Goal: Task Accomplishment & Management: Complete application form

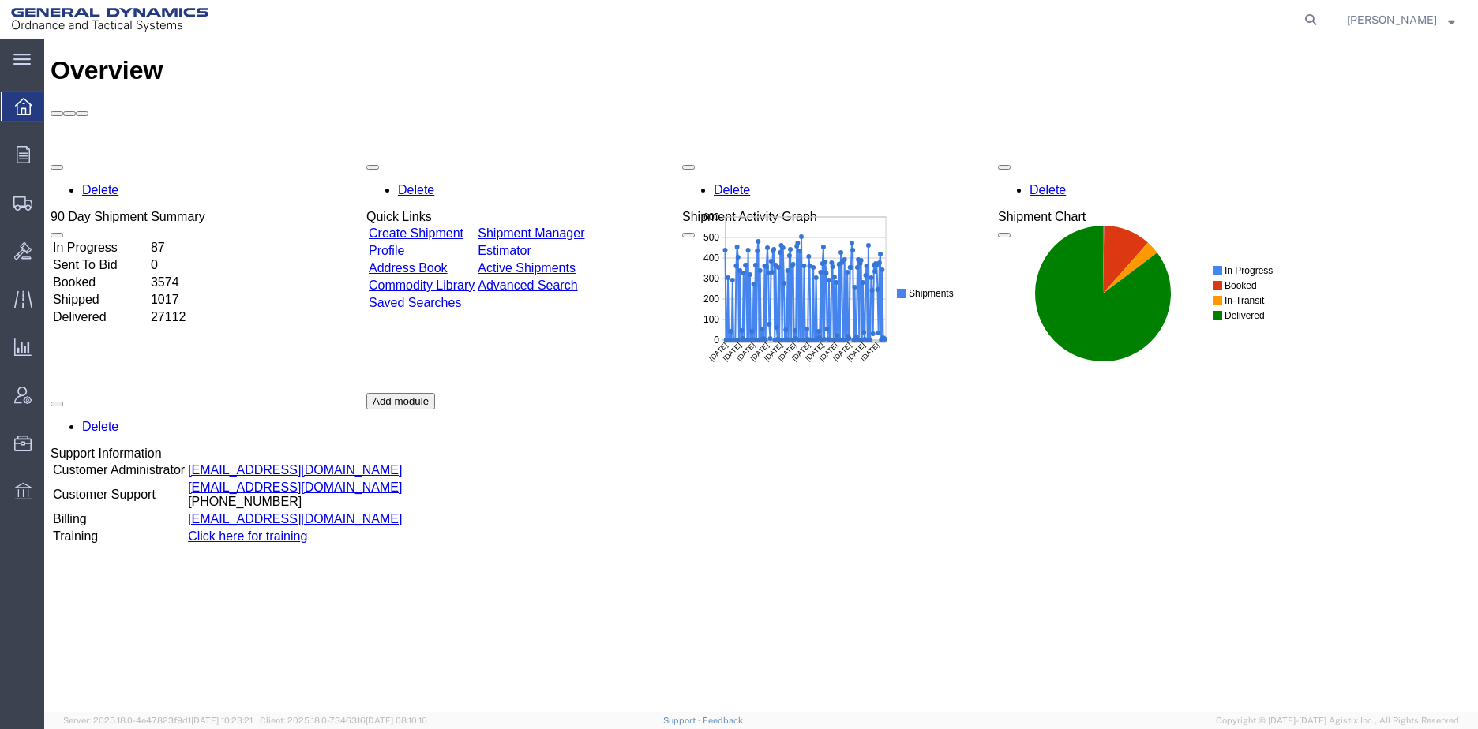
click at [26, 164] on div at bounding box center [23, 155] width 44 height 32
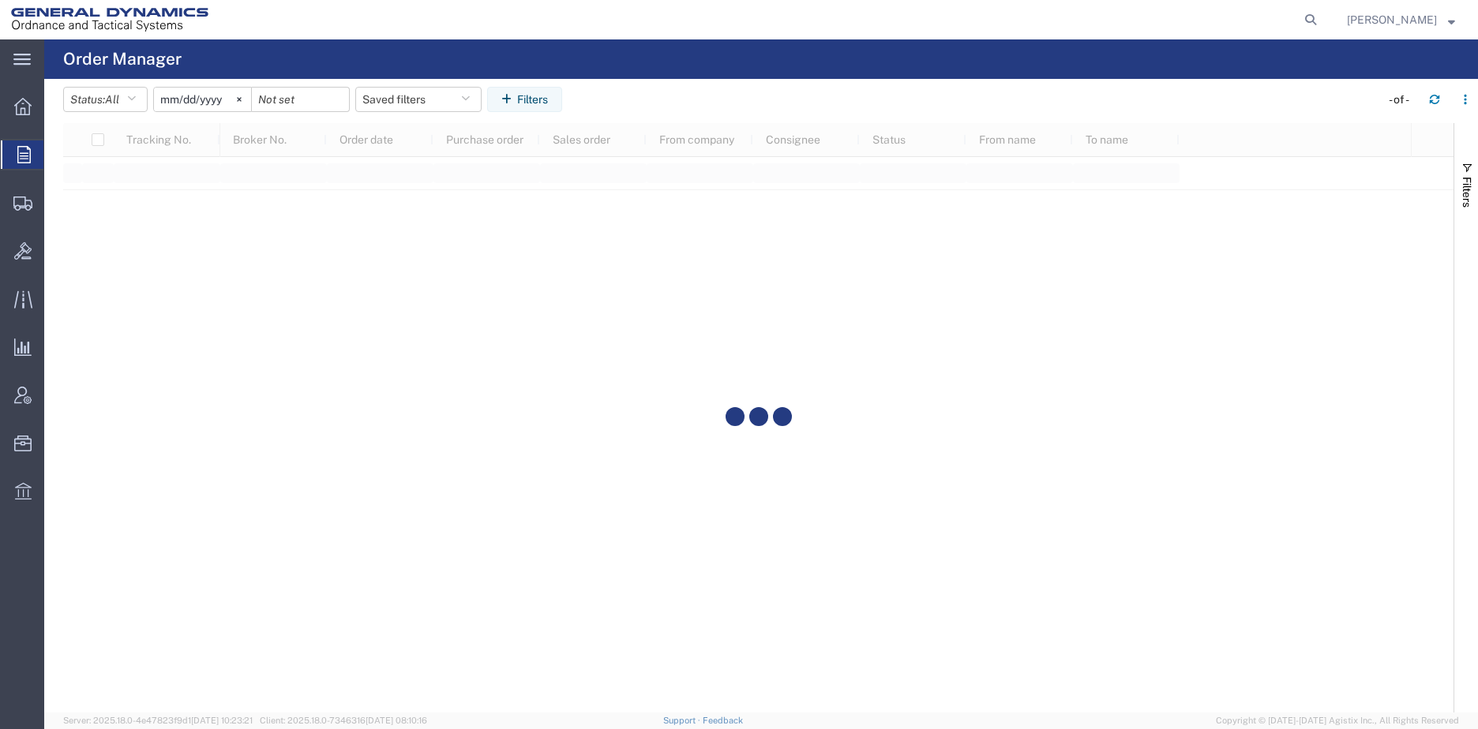
click at [20, 204] on icon at bounding box center [22, 204] width 19 height 14
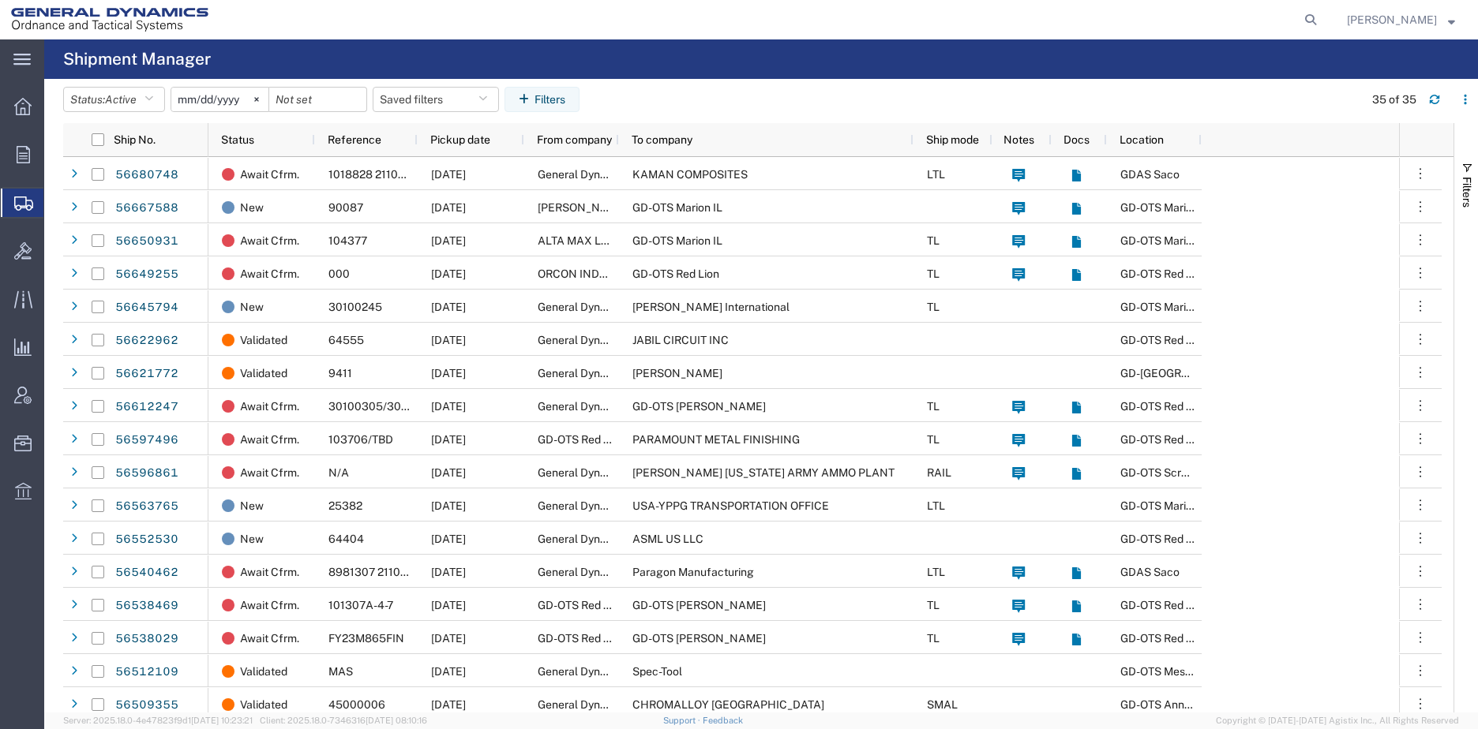
click at [17, 62] on icon at bounding box center [21, 60] width 17 height 12
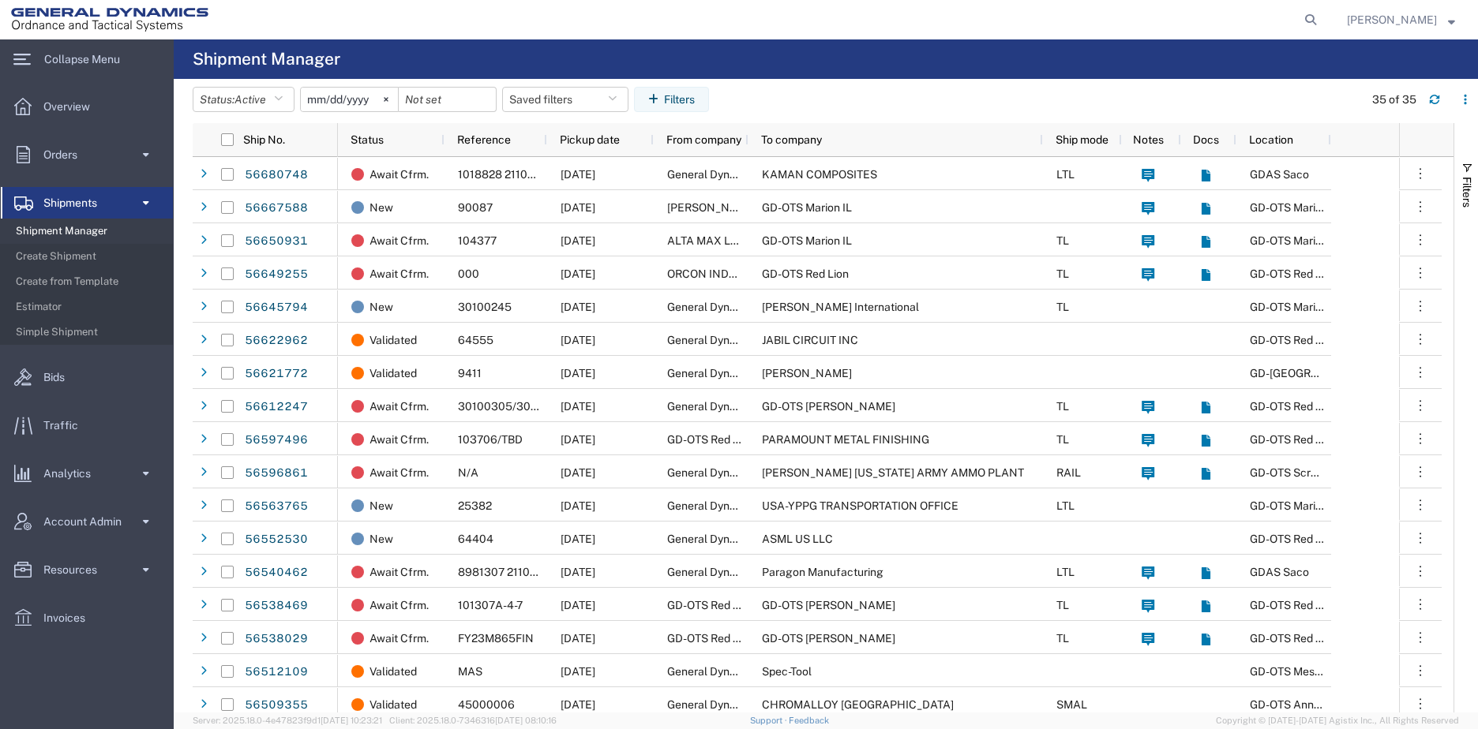
click at [83, 283] on span "Create from Template" at bounding box center [89, 282] width 146 height 32
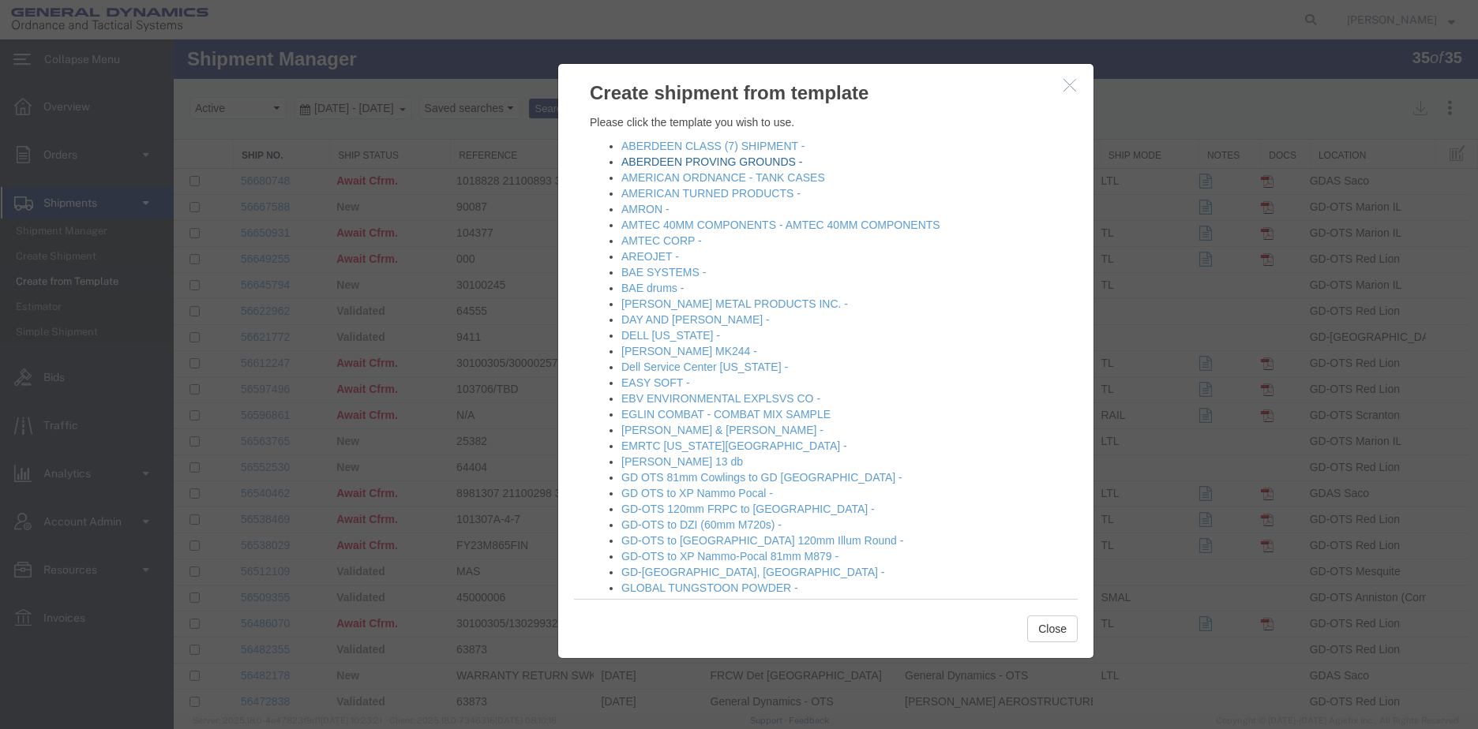
click at [722, 163] on link "ABERDEEN PROVING GROUNDS -" at bounding box center [711, 162] width 181 height 13
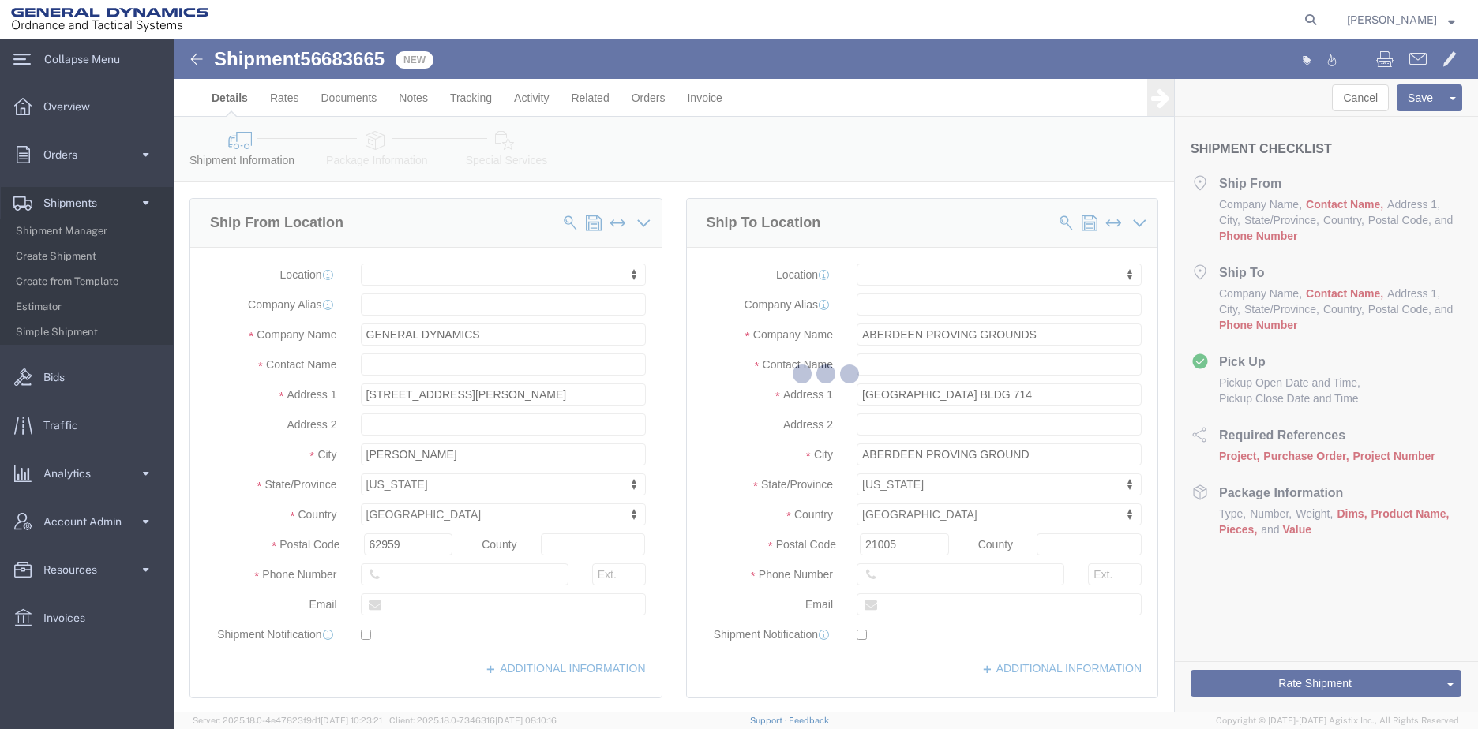
select select
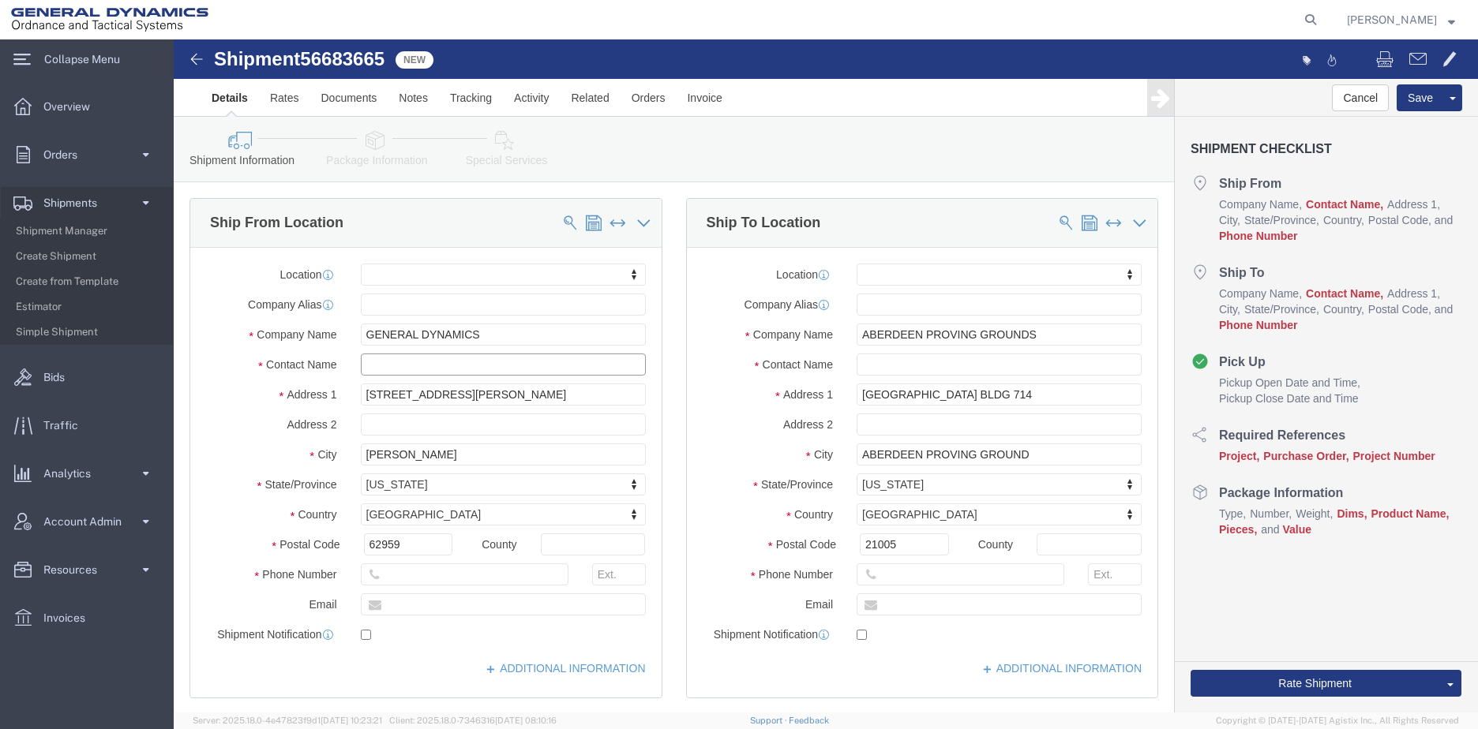
click input "text"
type input "[PERSON_NAME]"
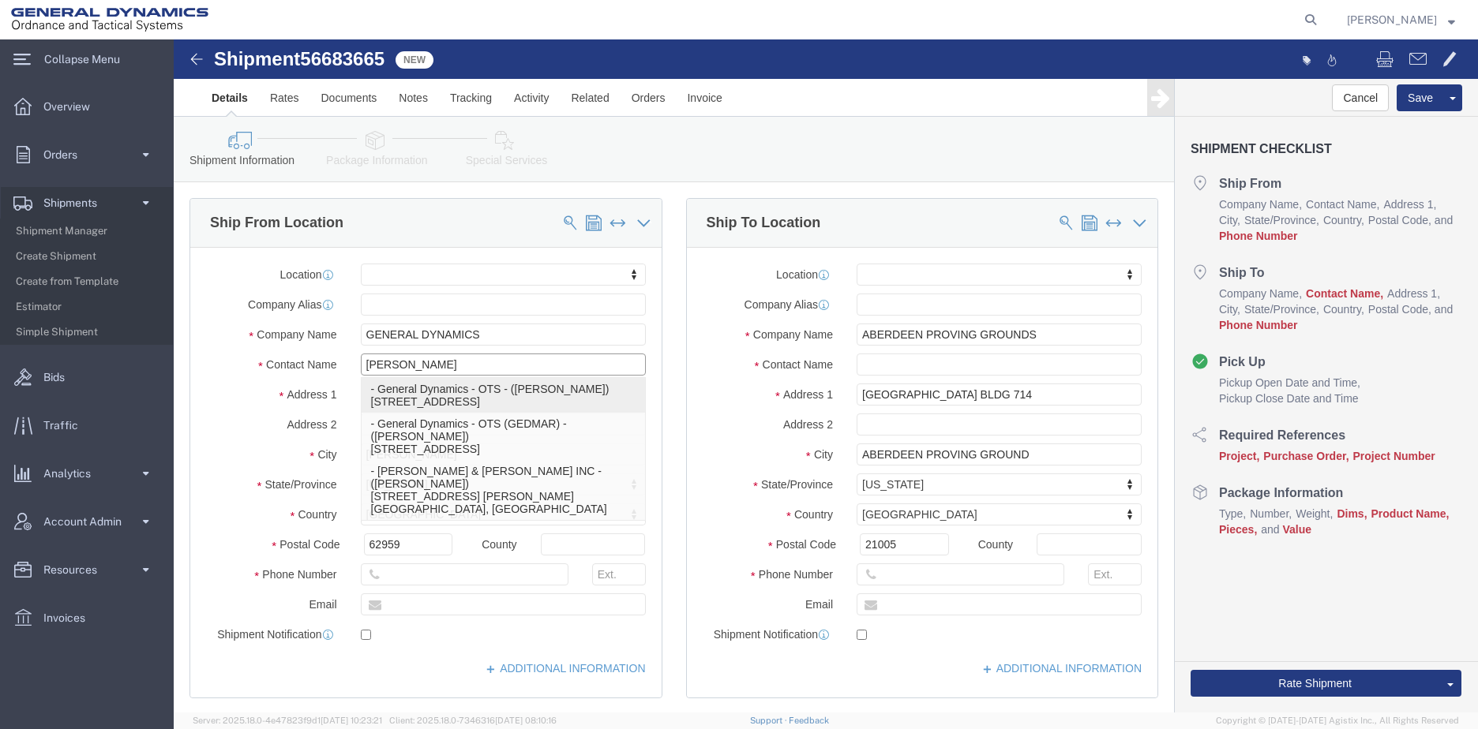
click p "- General Dynamics - OTS - ([PERSON_NAME]) [STREET_ADDRESS]"
select select
type input "General Dynamics - OTS"
type input "[PERSON_NAME]"
type input "6658 Route 148"
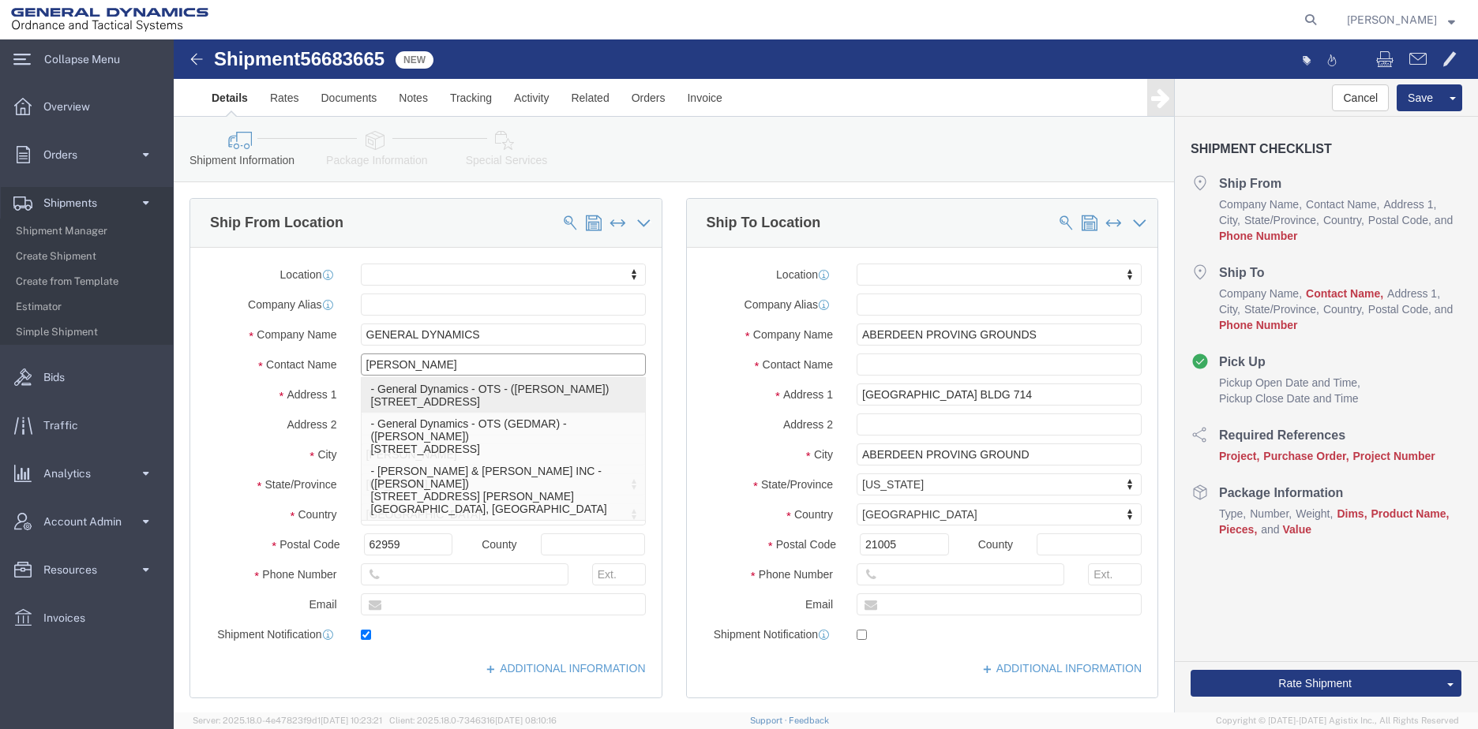
type input "[PERSON_NAME]"
type input "[PHONE_NUMBER]"
type input "[PERSON_NAME][EMAIL_ADDRESS][PERSON_NAME][DOMAIN_NAME]"
checkbox input "true"
select select "IL"
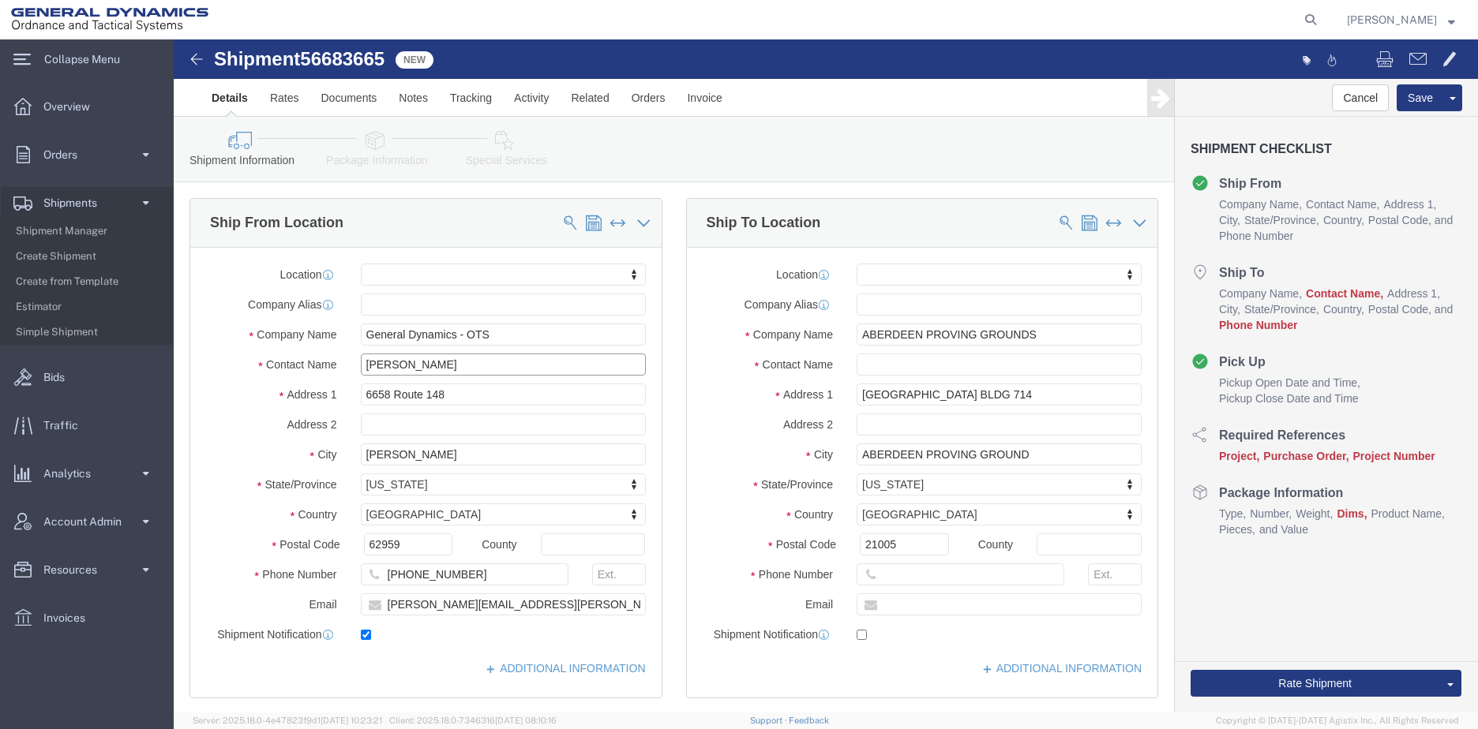
type input "[PERSON_NAME]"
drag, startPoint x: 746, startPoint y: 363, endPoint x: 552, endPoint y: 379, distance: 194.8
click div "Location My Profile Location GD-OTS [GEOGRAPHIC_DATA] (Commerce) GD-OTS [GEOGRA…"
type input "[STREET_ADDRESS]"
select select
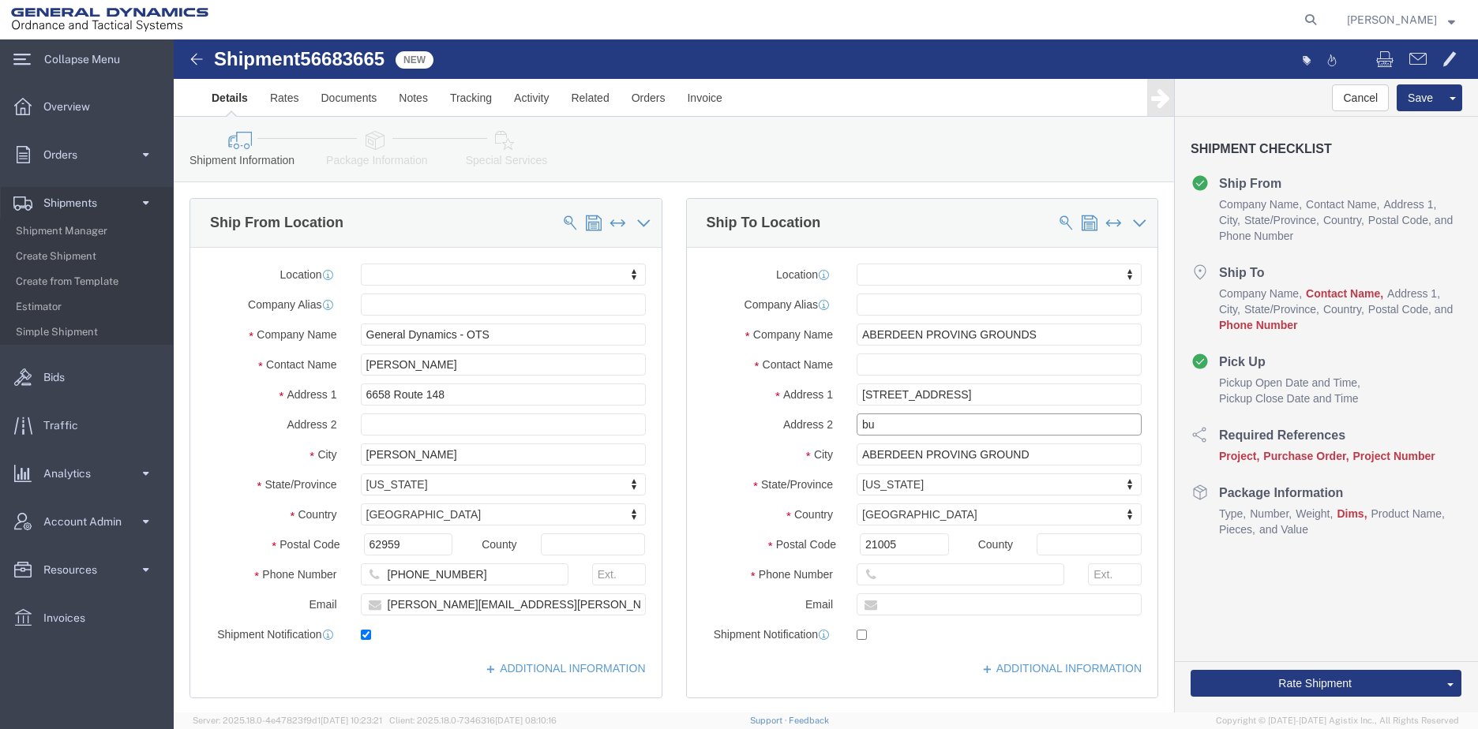
type input "b"
type input "Building 714"
click input "text"
type input "[PHONE_NUMBER]"
click input "text"
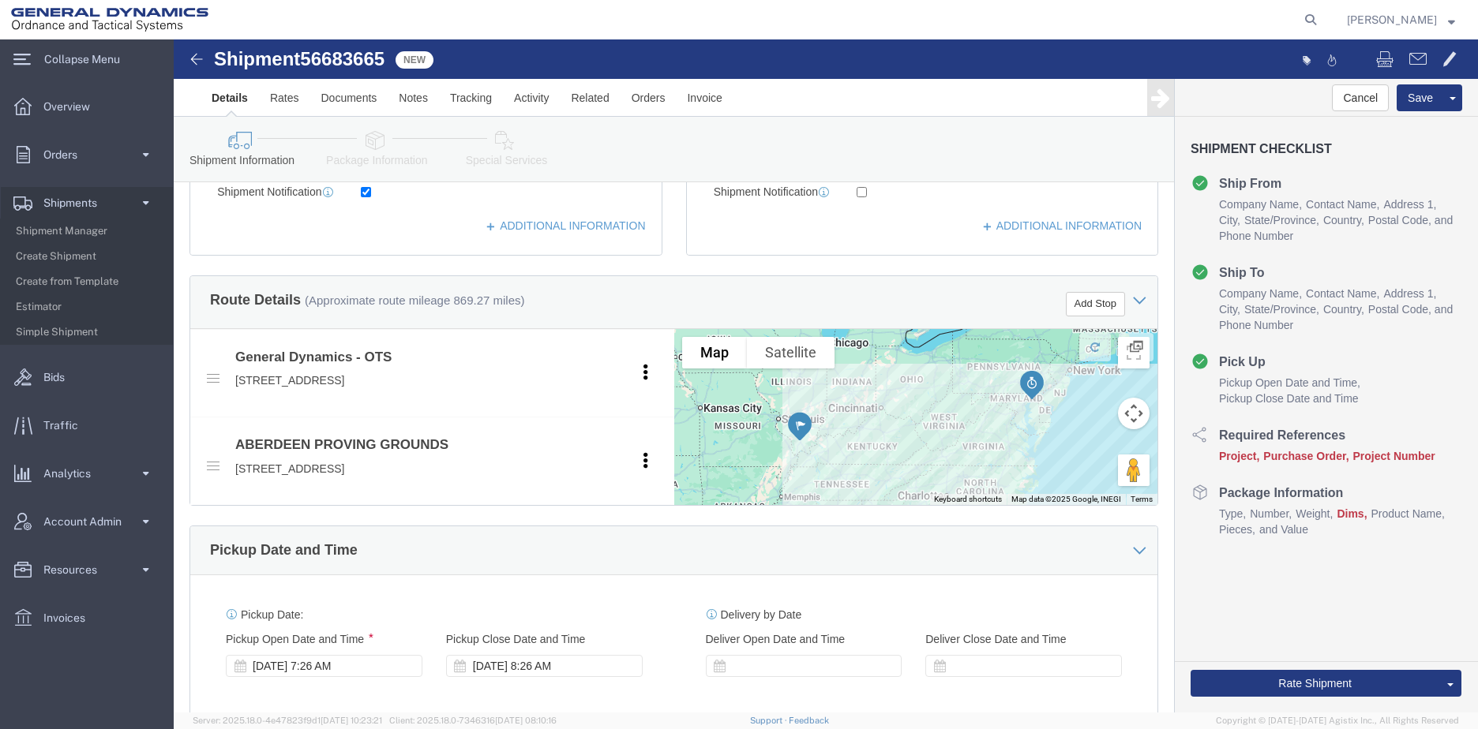
scroll to position [553, 0]
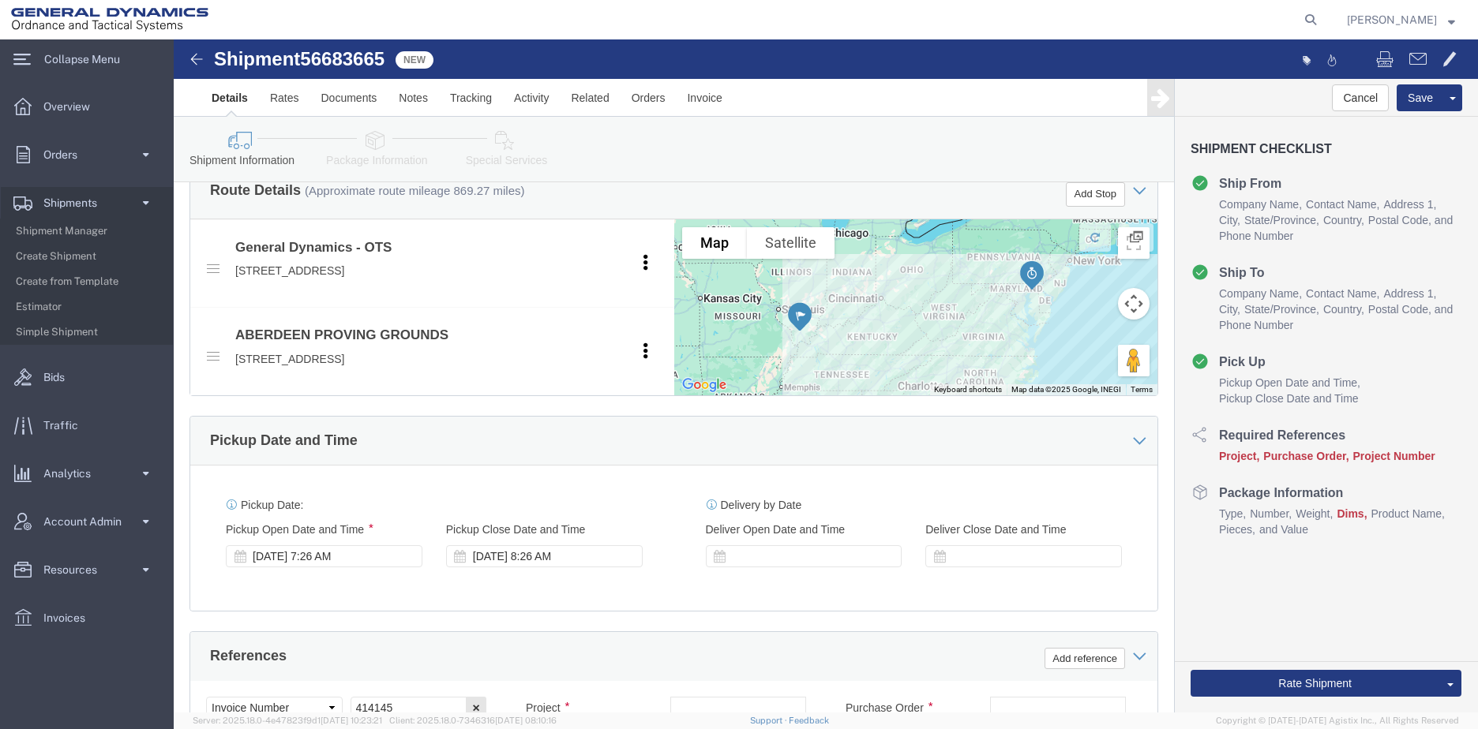
type input "Receiving Department"
click div "[DATE] 7:26 AM"
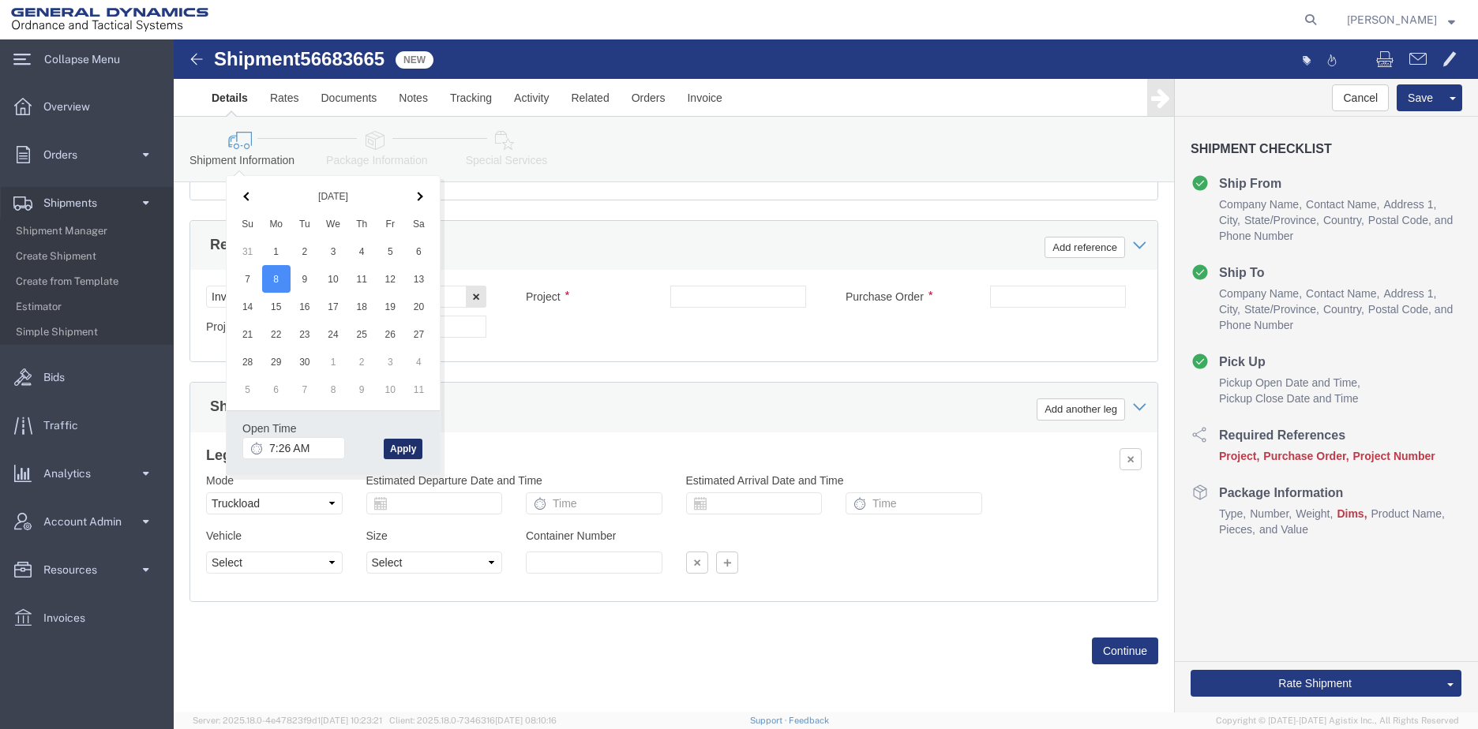
click button "Apply"
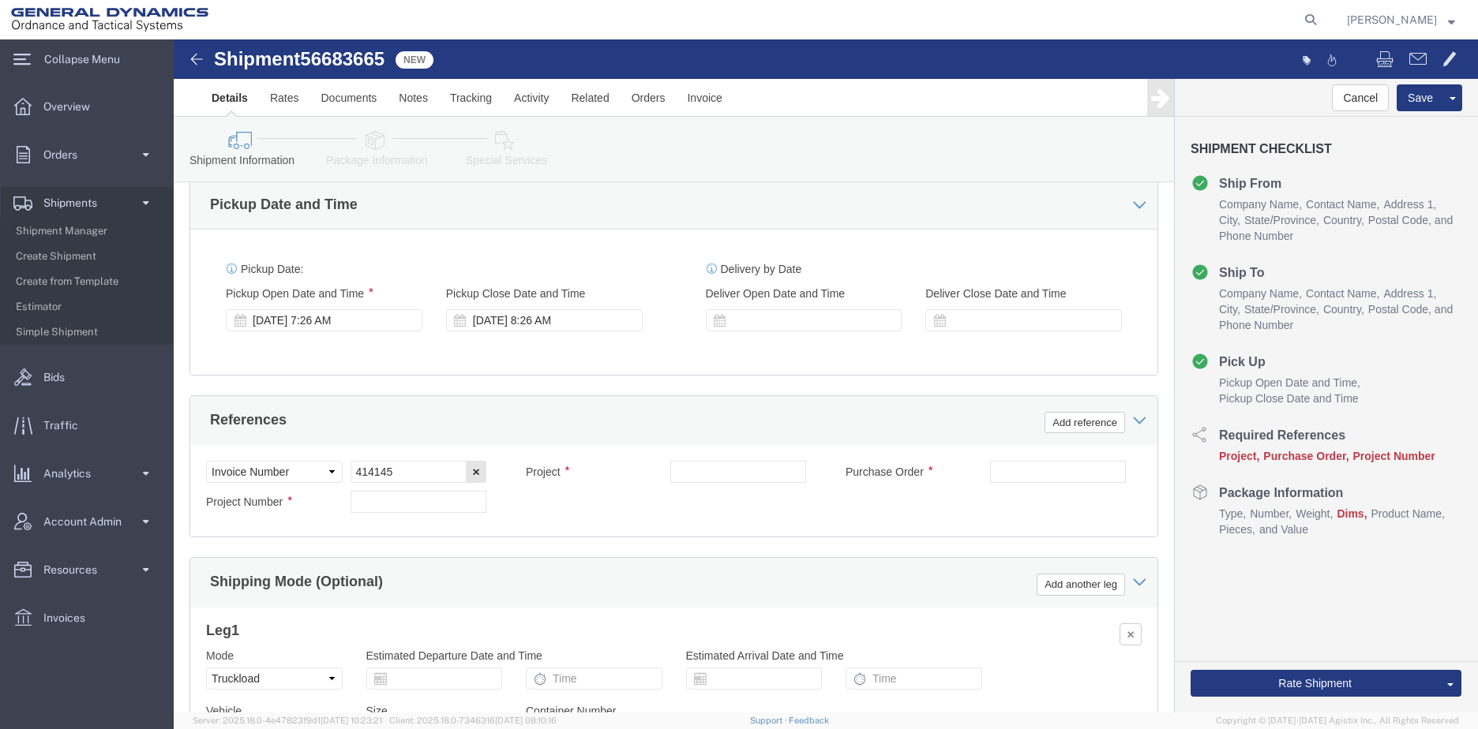
scroll to position [743, 0]
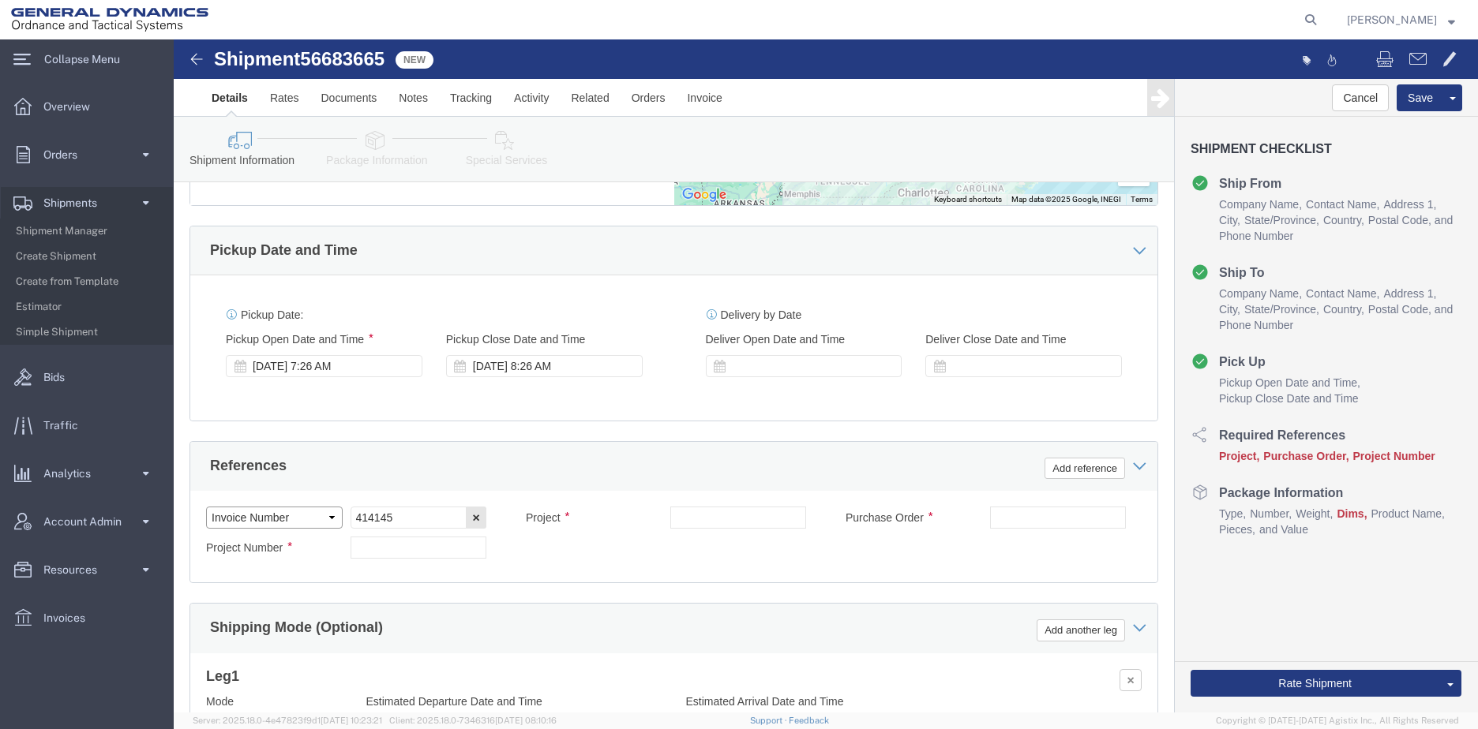
click select "Select Account Type Activity ID Airline Appointment Number ASN Batch Request # …"
select select "BOL"
click select "Select Account Type Activity ID Airline Appointment Number ASN Batch Request # …"
drag, startPoint x: 253, startPoint y: 495, endPoint x: 176, endPoint y: 492, distance: 77.4
click input "414145"
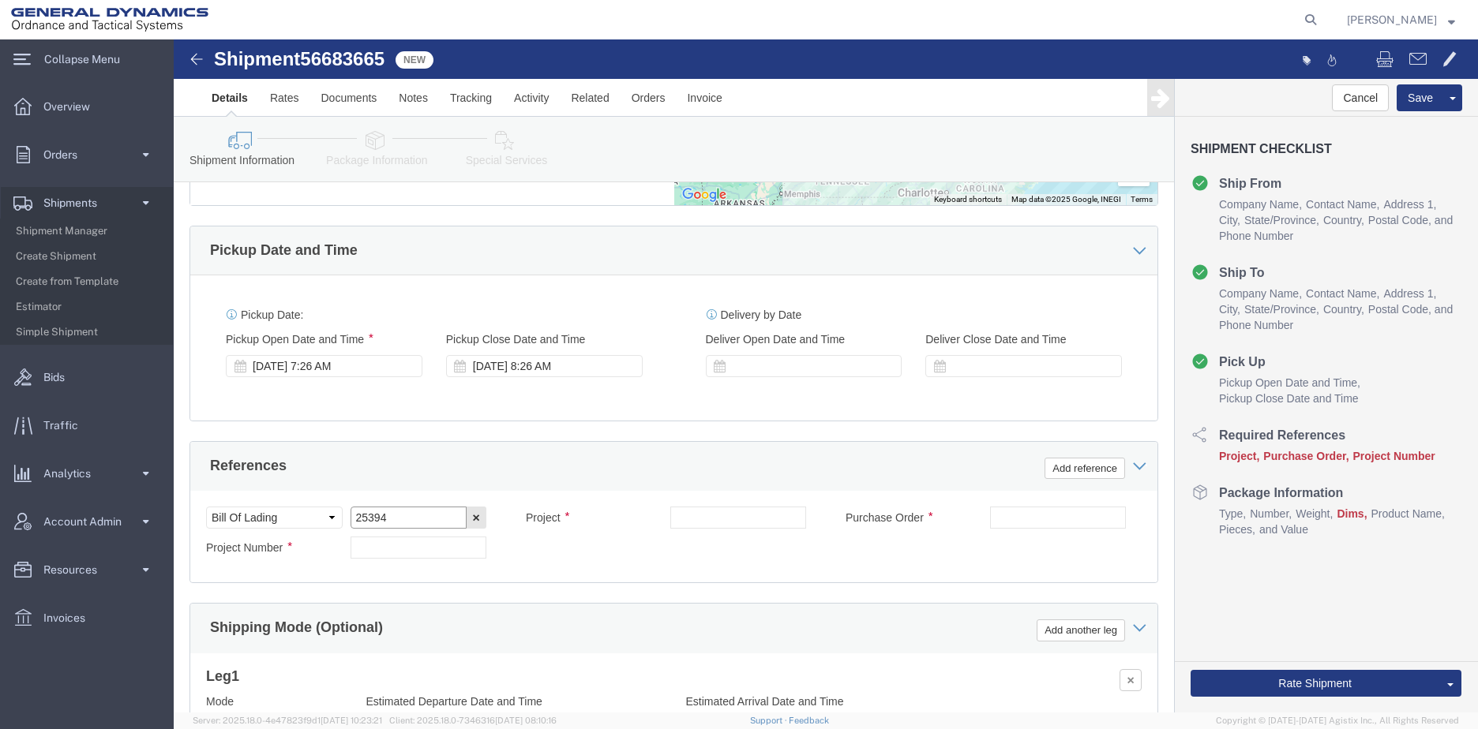
type input "25394"
click input "text"
type input "50mm XM1203"
type input "NA"
click input "text"
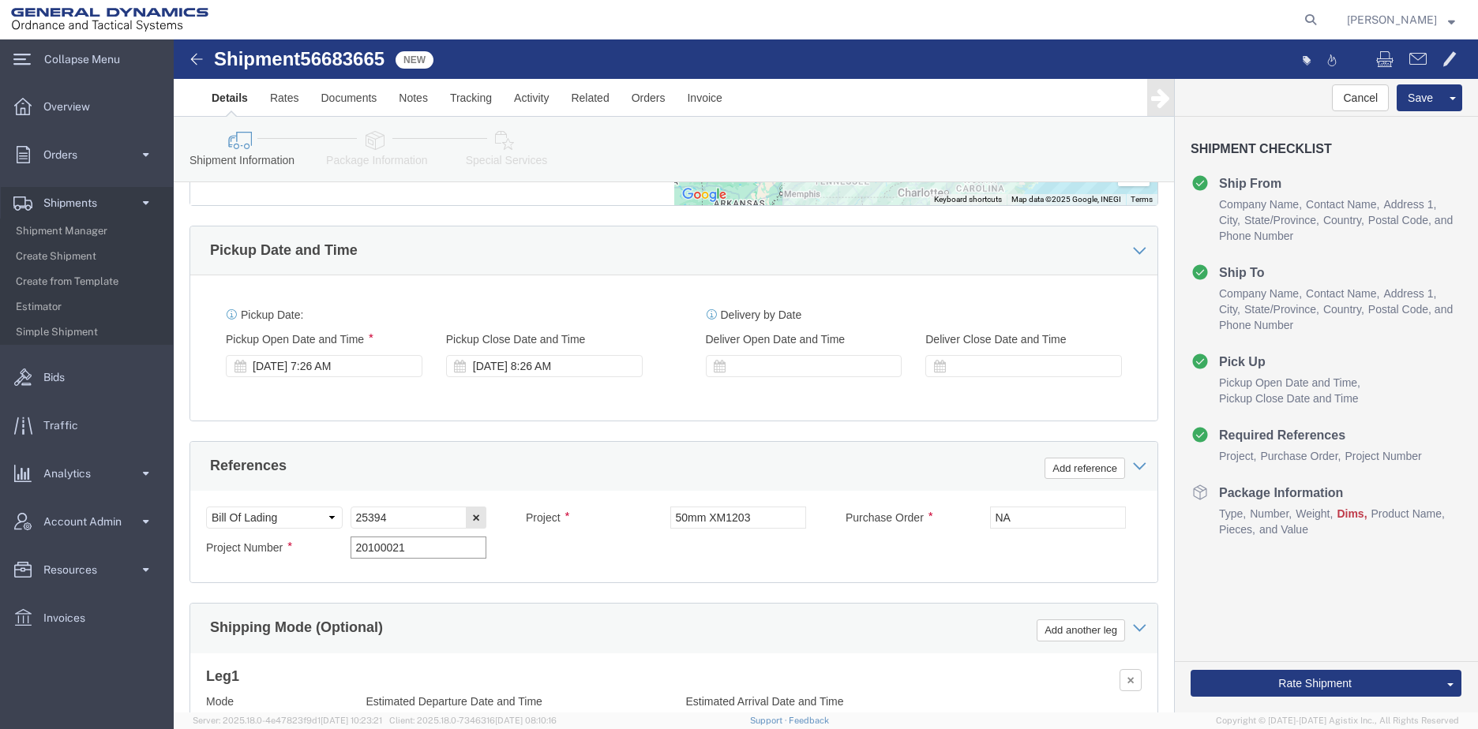
type input "20100021"
click button "Add reference"
click select "Select Account Type Activity ID Airline Appointment Number ASN Batch Request # …"
select select "BIN"
click select "Select Account Type Activity ID Airline Appointment Number ASN Batch Request # …"
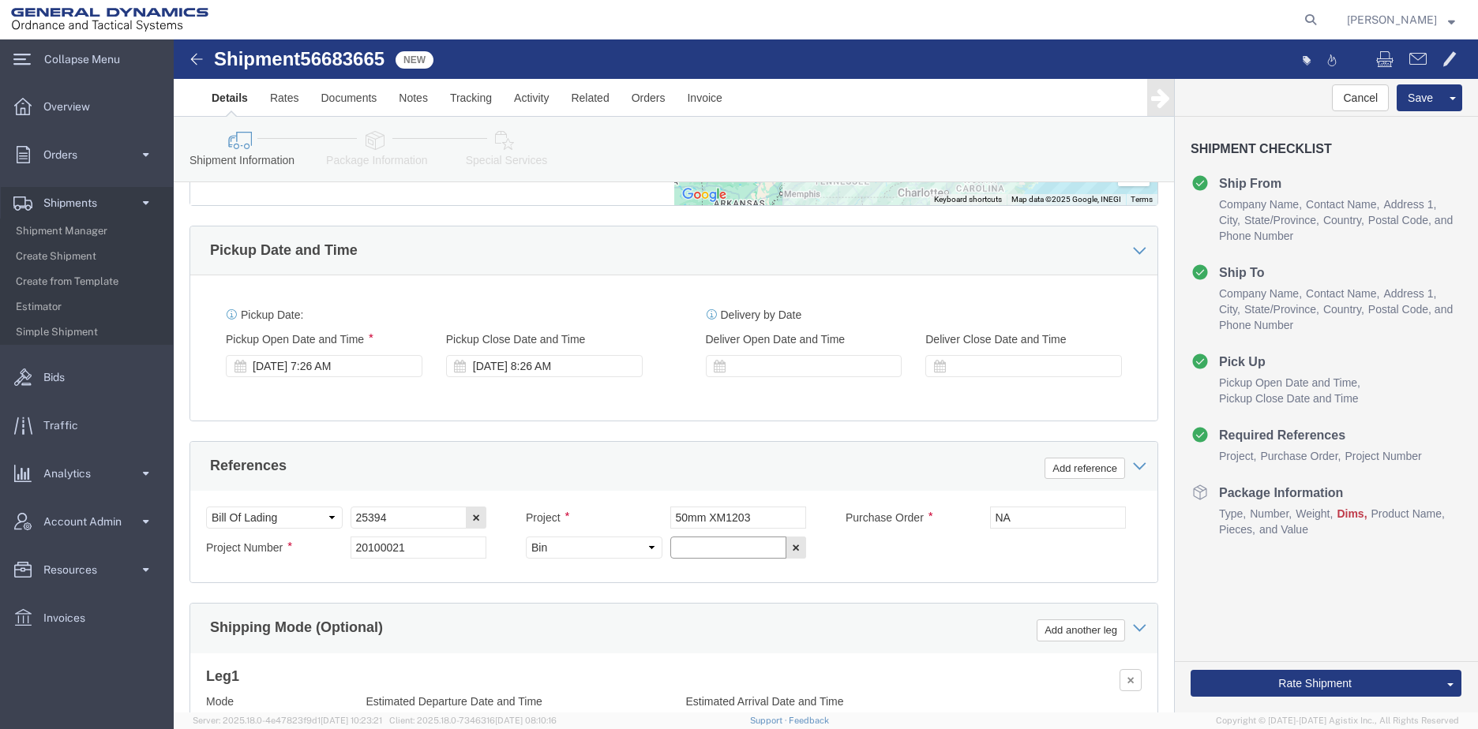
click input "text"
type input "t"
type input "TRK# TLR#"
click button "Add reference"
click select "Select Account Type Activity ID Airline Appointment Number ASN Batch Request # …"
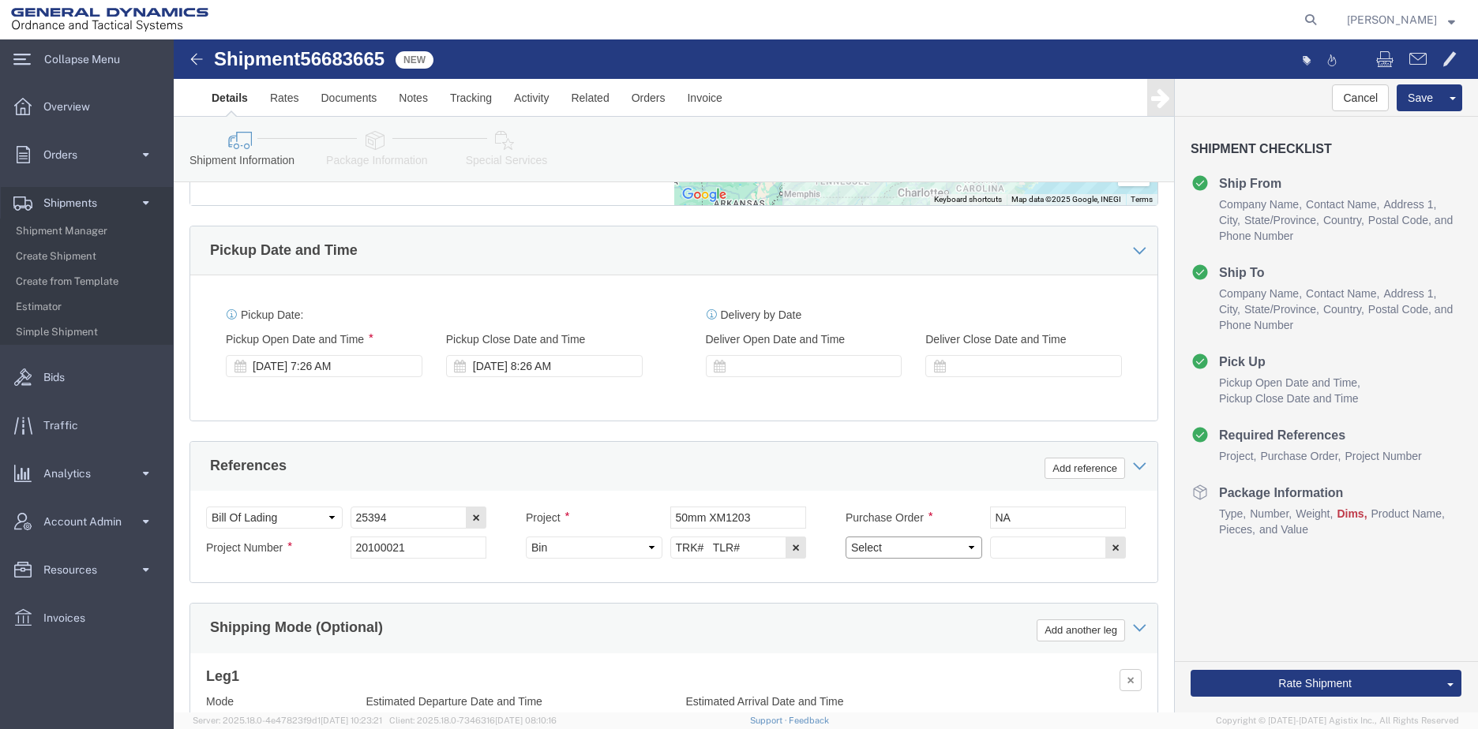
select select "SEALNUMBER"
click select "Select Account Type Activity ID Airline Appointment Number ASN Batch Request # …"
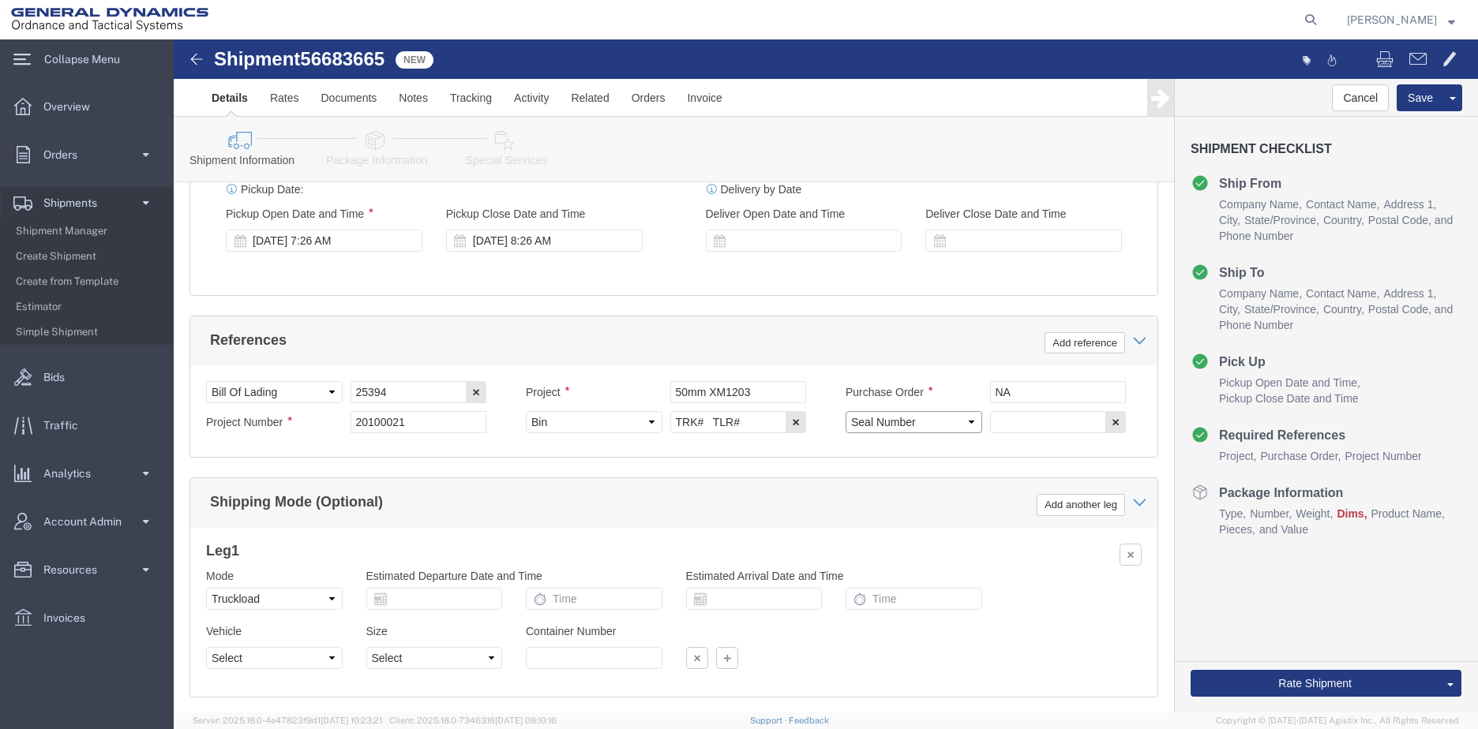
scroll to position [980, 0]
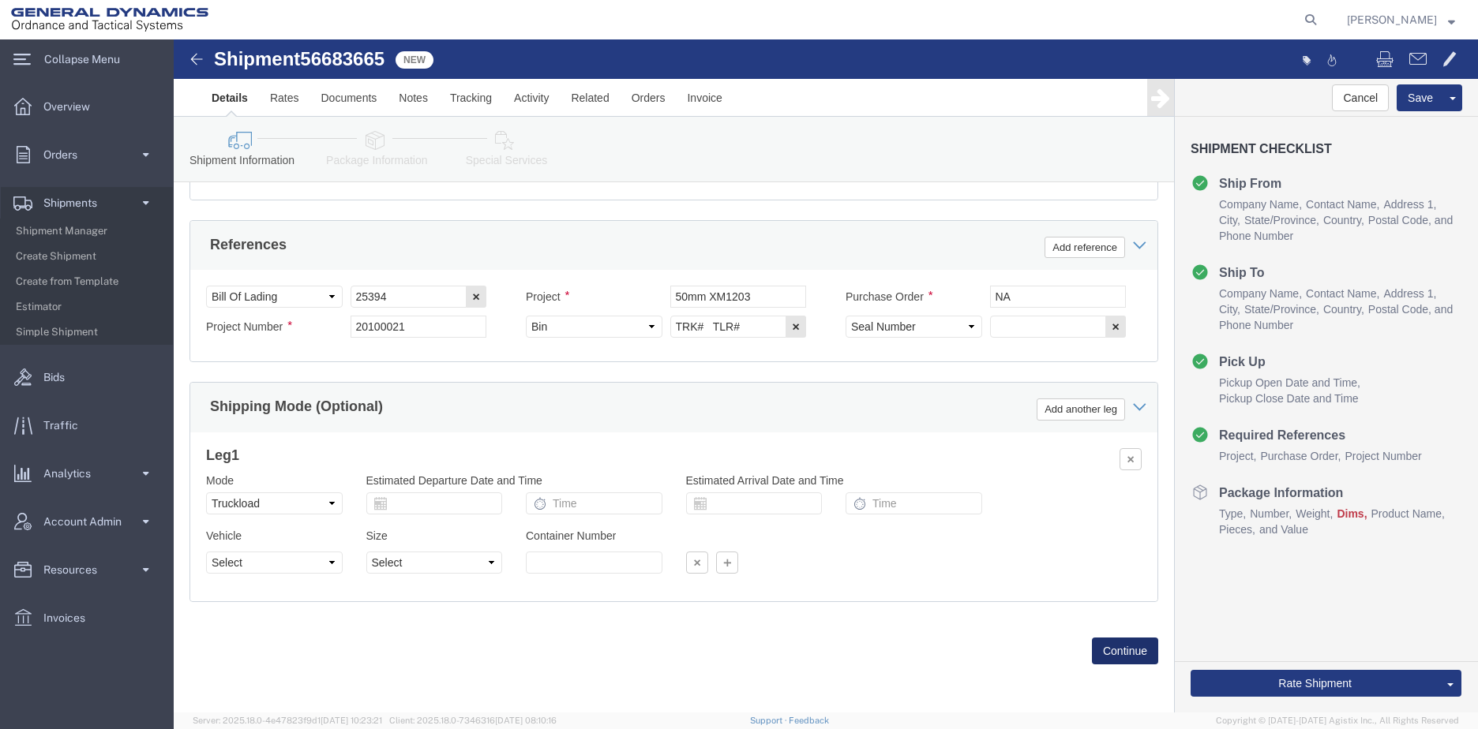
click button "Continue"
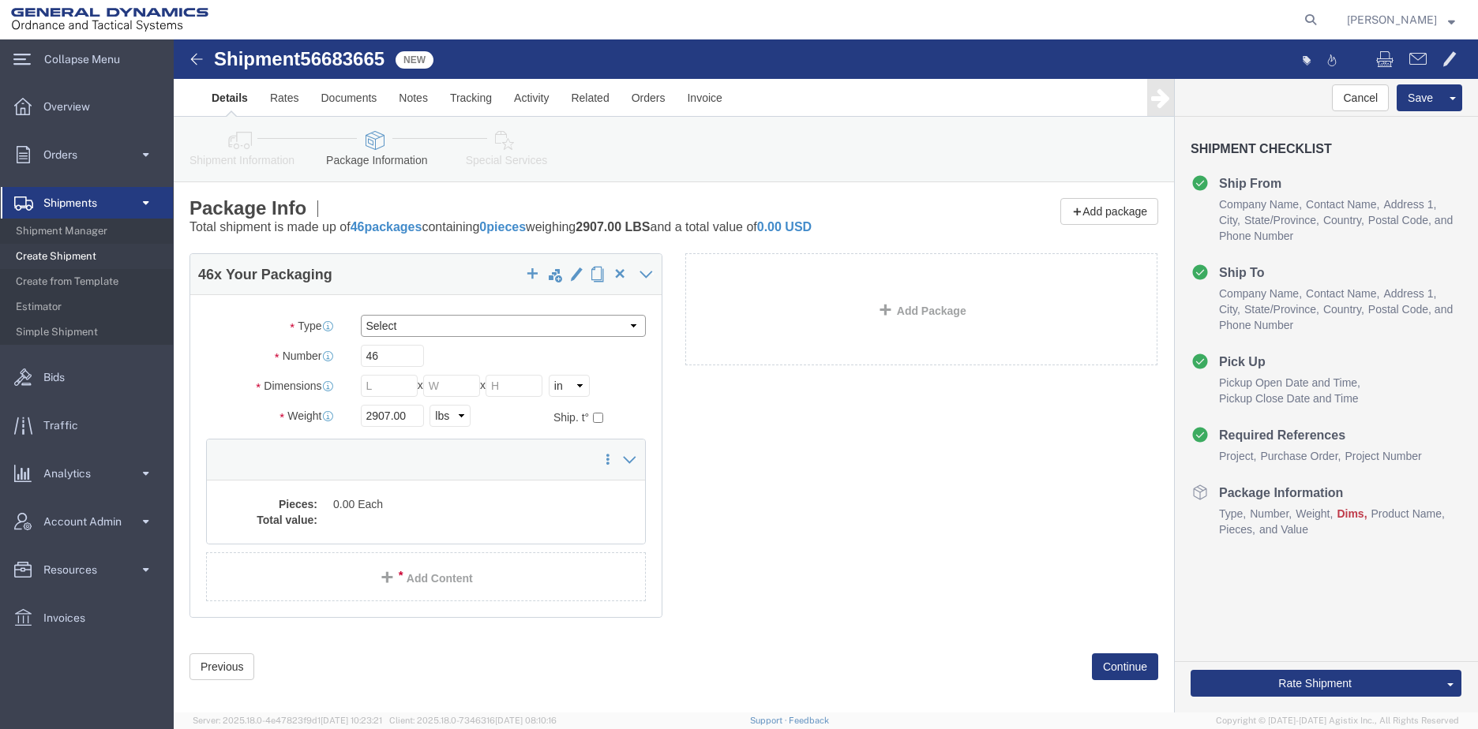
click select "Select Bale(s) Basket(s) Bolt(s) Bottle(s) Buckets Bulk Bundle(s) Can(s) Cardbo…"
select select "PSNS"
click select "Select Bale(s) Basket(s) Bolt(s) Bottle(s) Buckets Bulk Bundle(s) Can(s) Cardbo…"
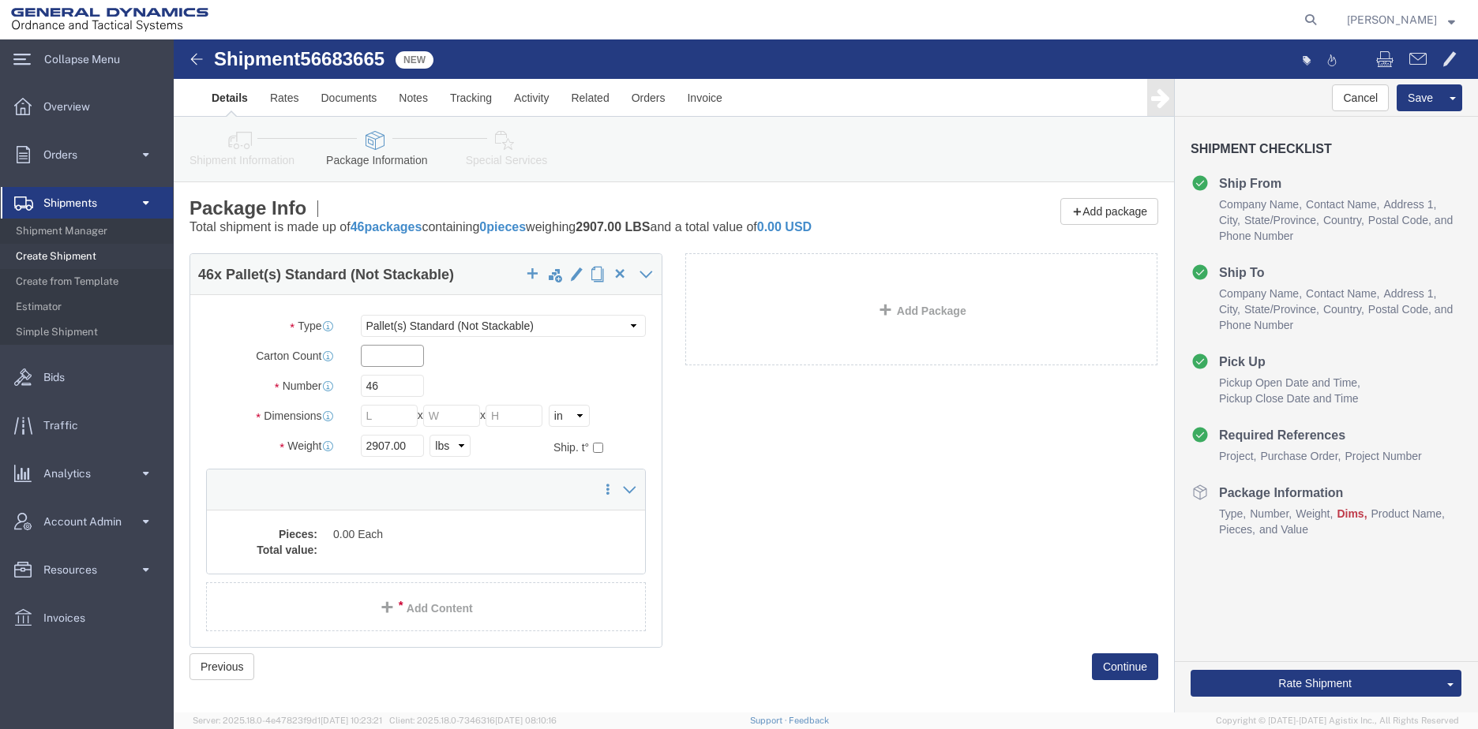
click input "text"
type input "170"
click input "46"
type input "4"
click input "text"
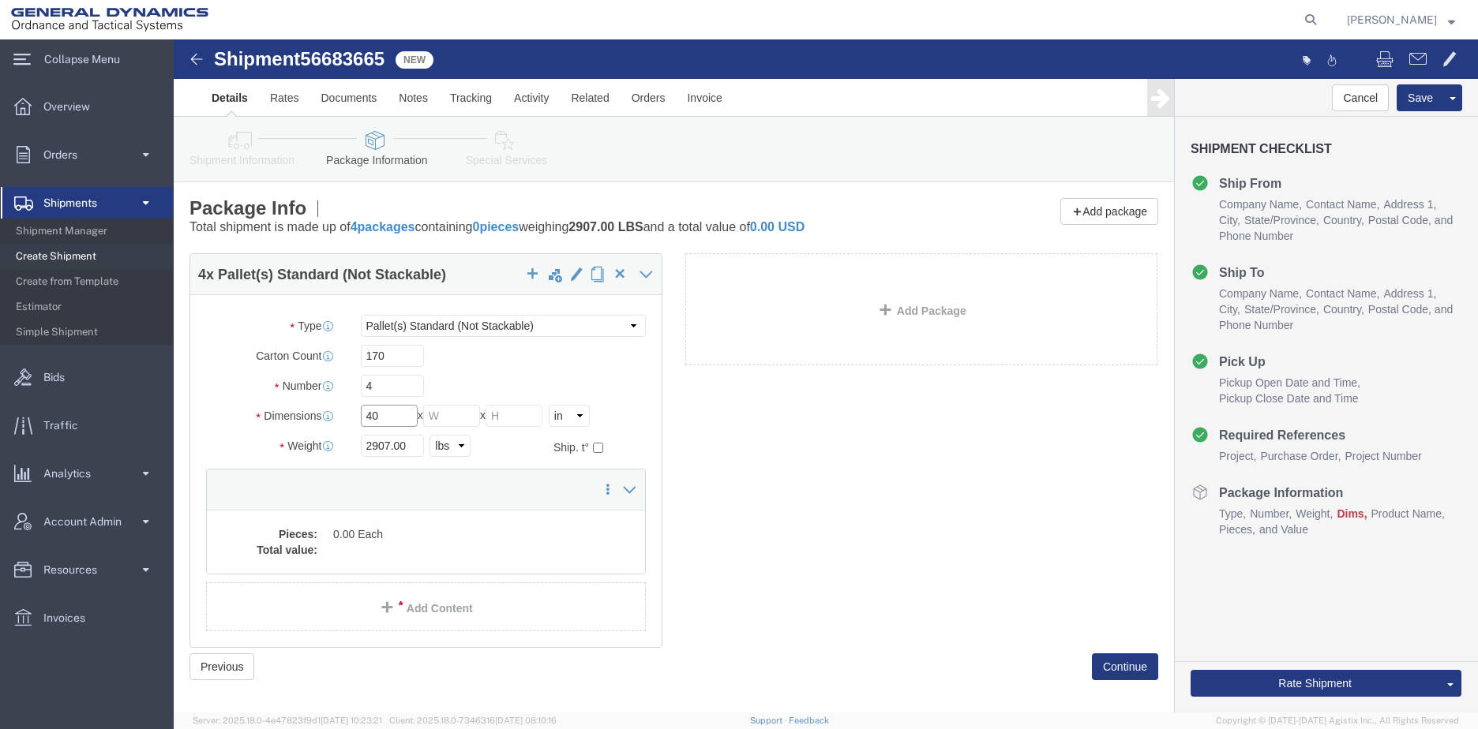
type input "40"
type input "48"
type input "30"
drag, startPoint x: 213, startPoint y: 405, endPoint x: 158, endPoint y: 407, distance: 55.3
click div "Weight 2907.00 Select kgs lbs Ship. t°"
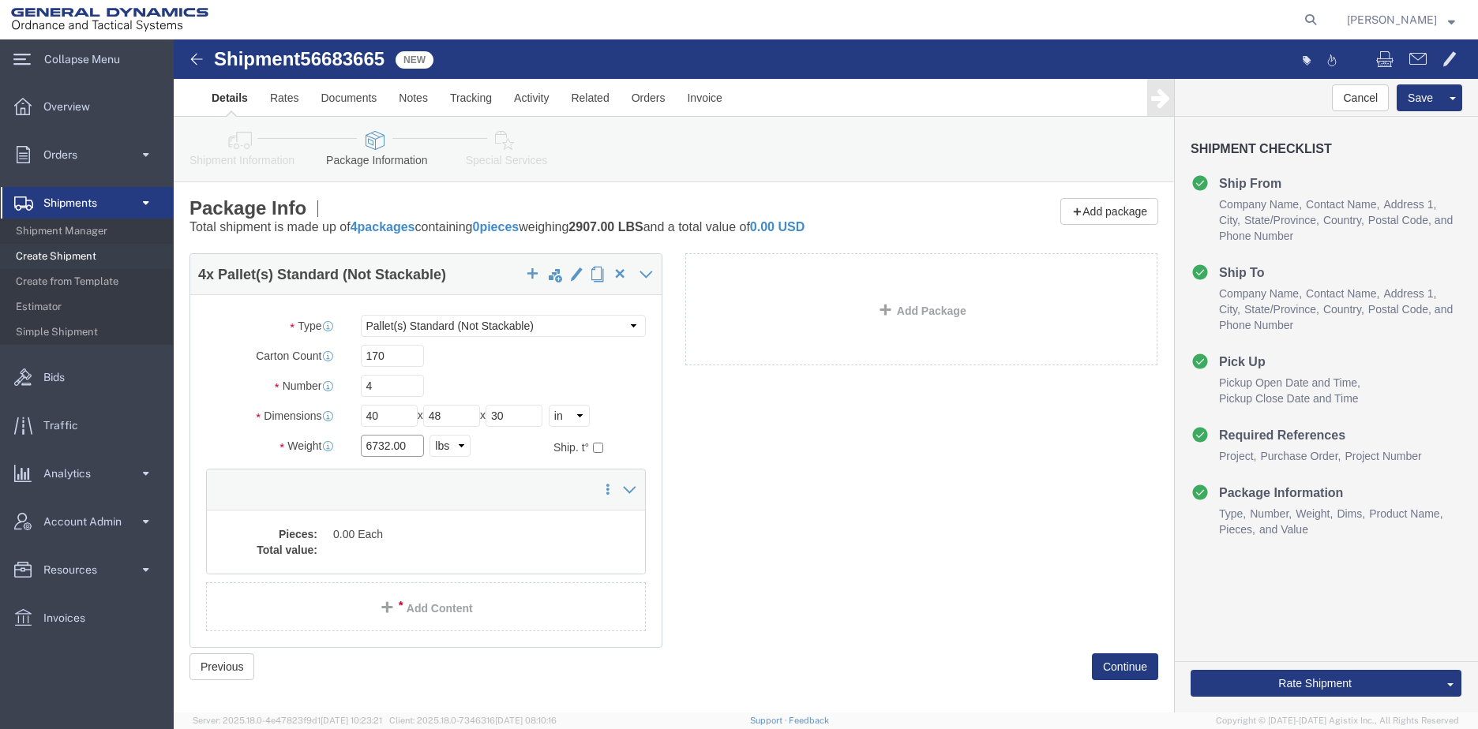
type input "6732.00"
click dd "0.00 Each"
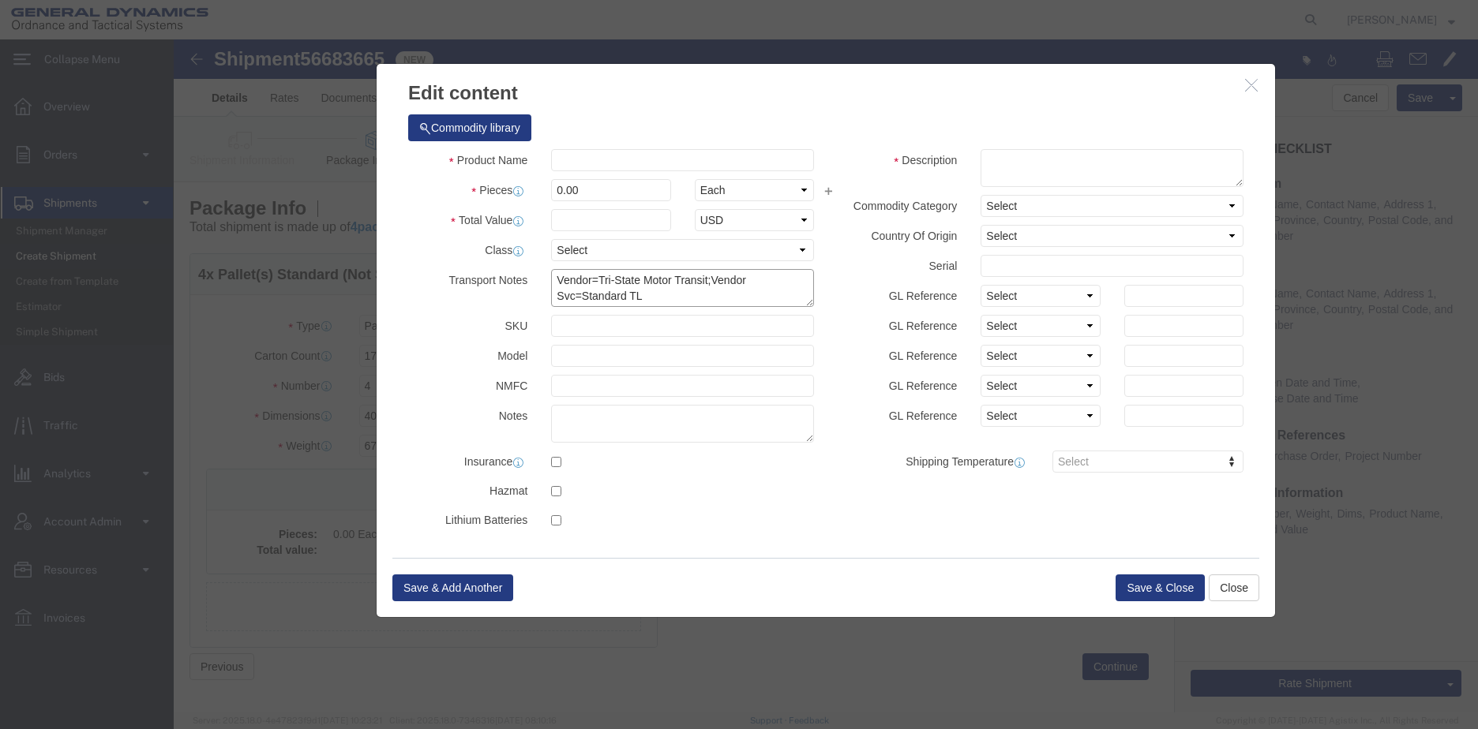
drag, startPoint x: 491, startPoint y: 265, endPoint x: 354, endPoint y: 245, distance: 138.0
click div "Transport Notes Vendor=Tri-State Motor Transit;Vendor Svc=Standard TL"
click input "text"
type input "13082409"
click input "text"
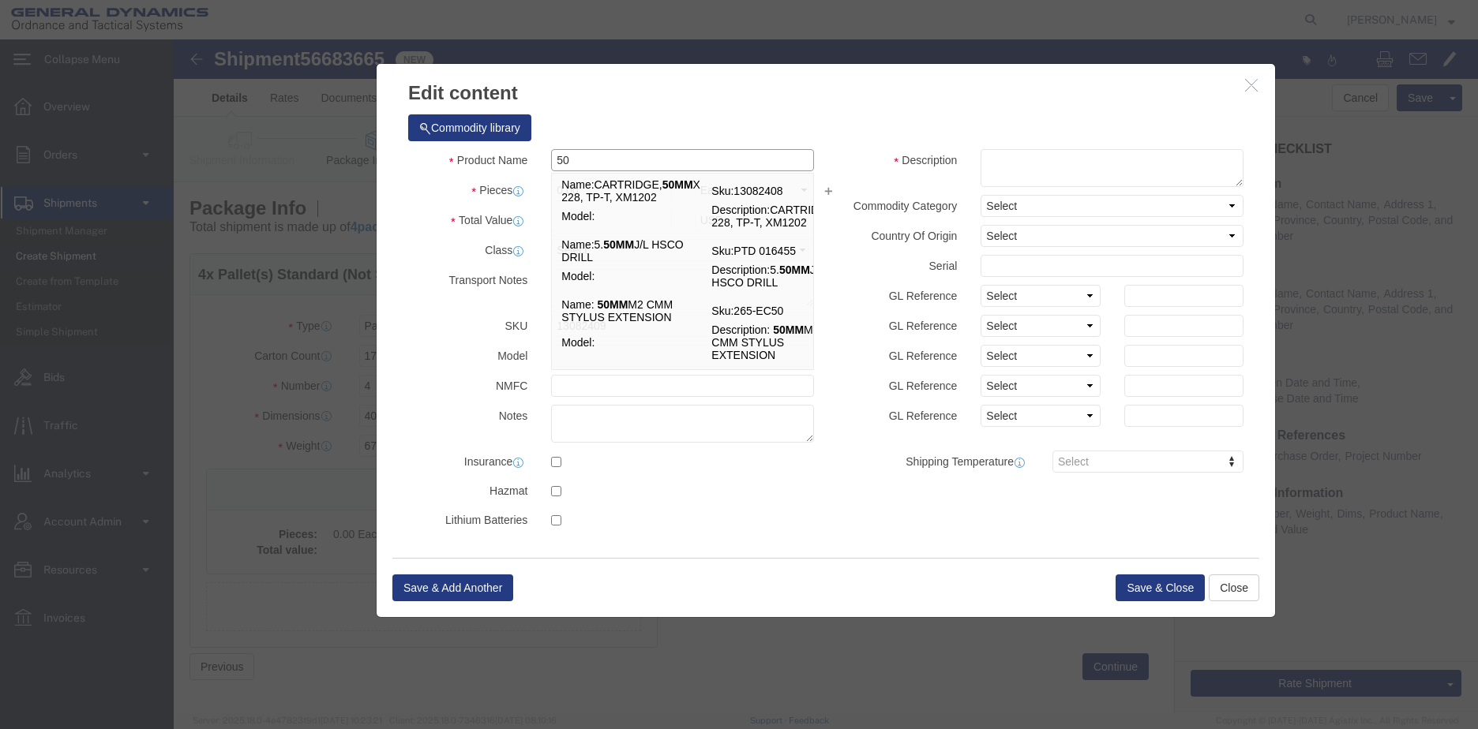
type input "5"
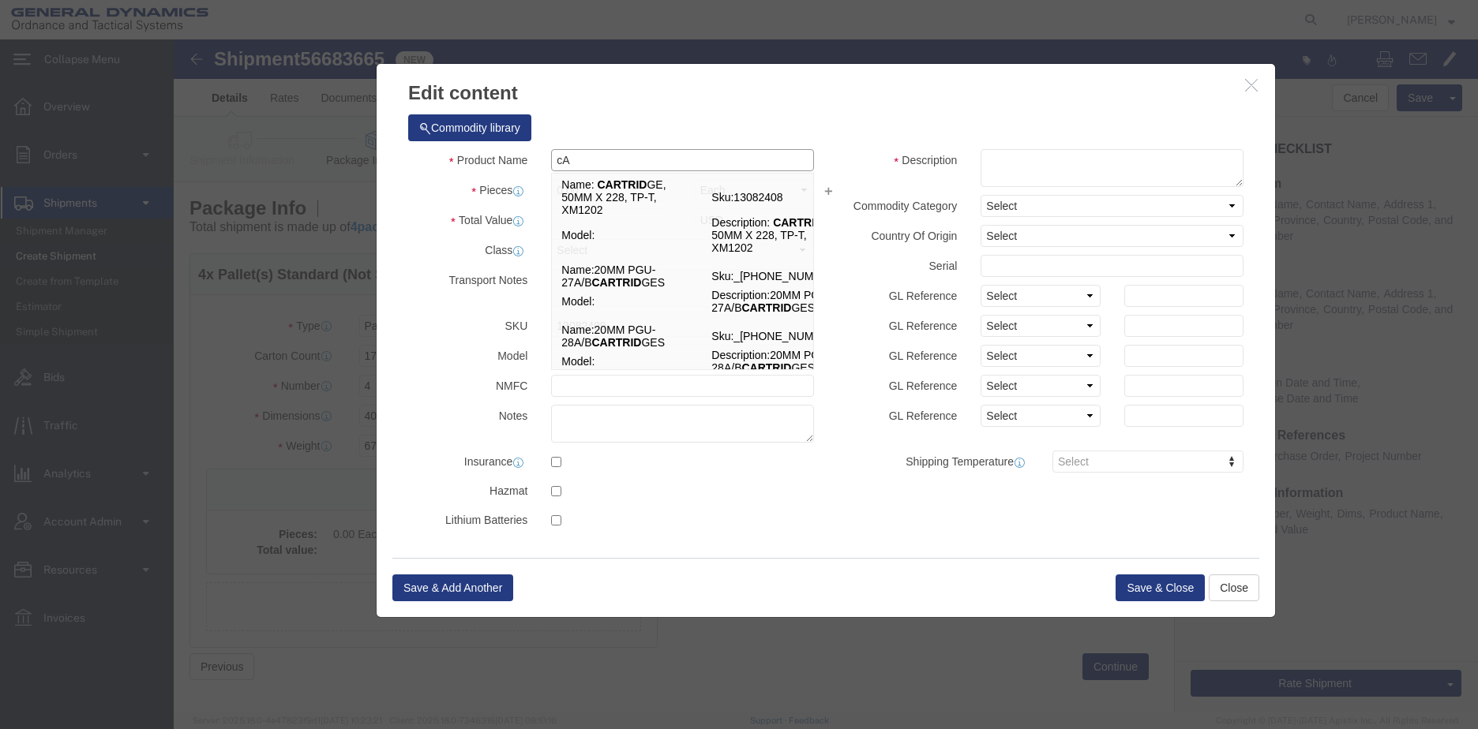
type input "c"
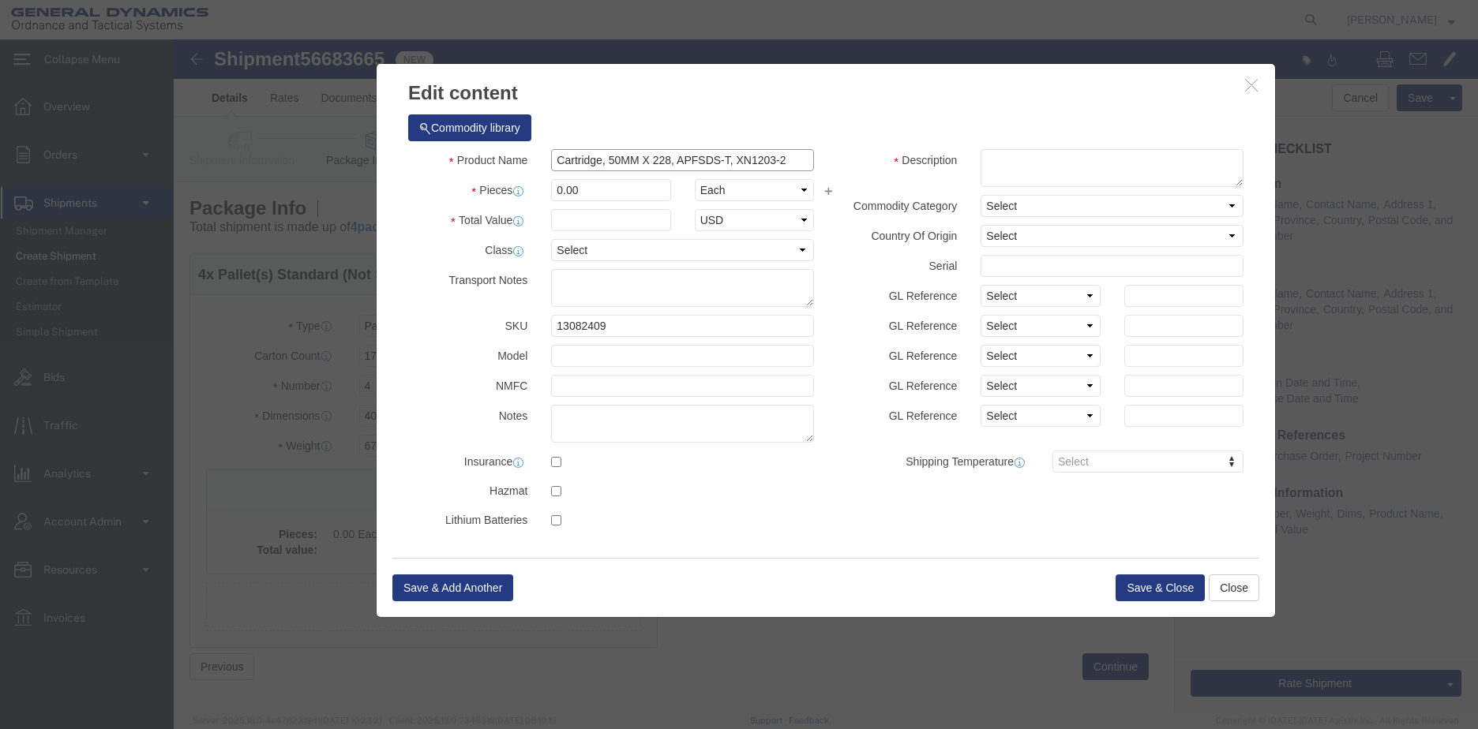
type input "Cartridge, 50MM X 228, APFSDS-T, XN1203-2"
drag, startPoint x: 404, startPoint y: 152, endPoint x: 250, endPoint y: 143, distance: 154.2
click div "Pieces 0.00 Select Bag Barrels 100Board Feet Bottle Box Blister Pack Carats Can…"
type input "1698"
click input "text"
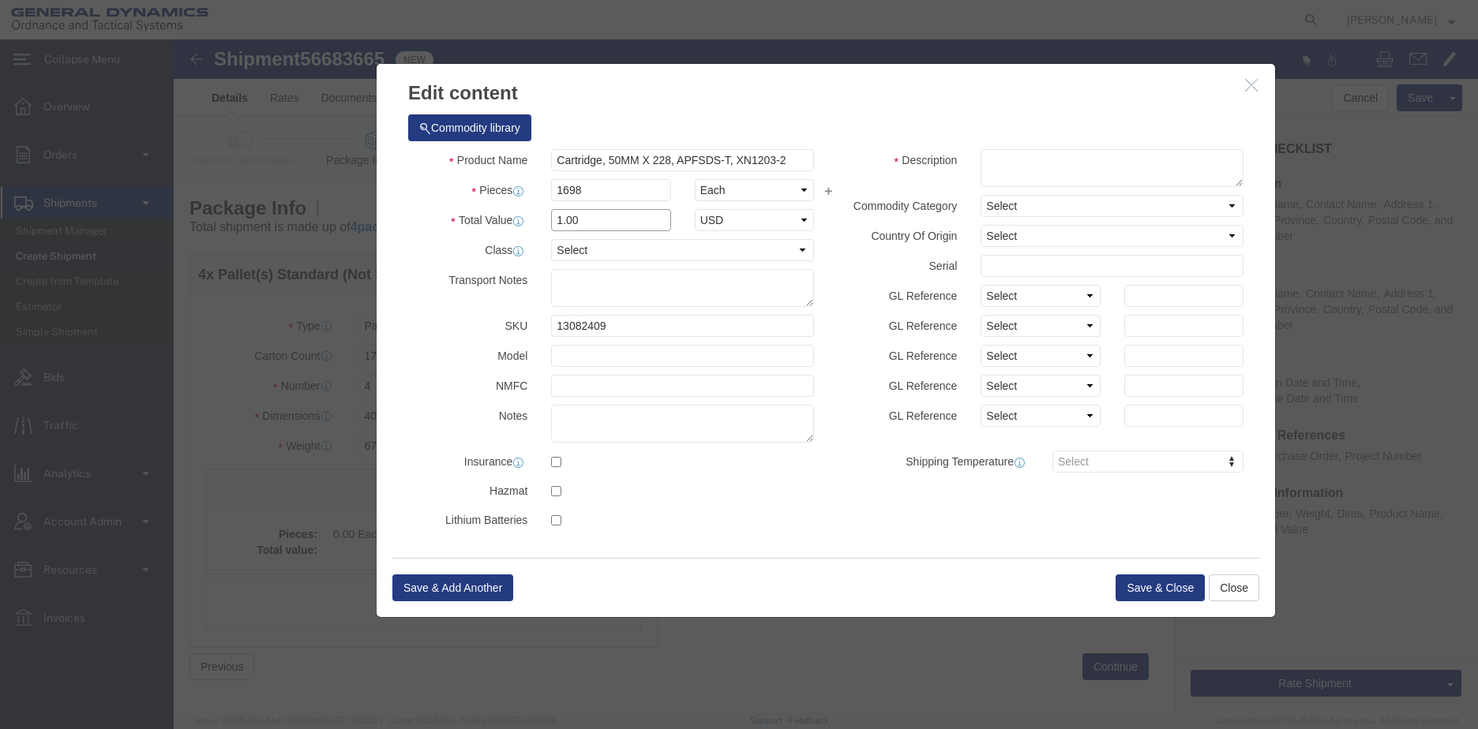
type input "1.00"
drag, startPoint x: 625, startPoint y: 120, endPoint x: 270, endPoint y: 118, distance: 355.2
click div "Product Name Cartridge, 50MM X 228, APFSDS-T, XN1203-2 Cartridge, 50MM X 228,"
click textarea
paste textarea "Cartridge, 50MM X 228, APFSDS-T, XN1203-2"
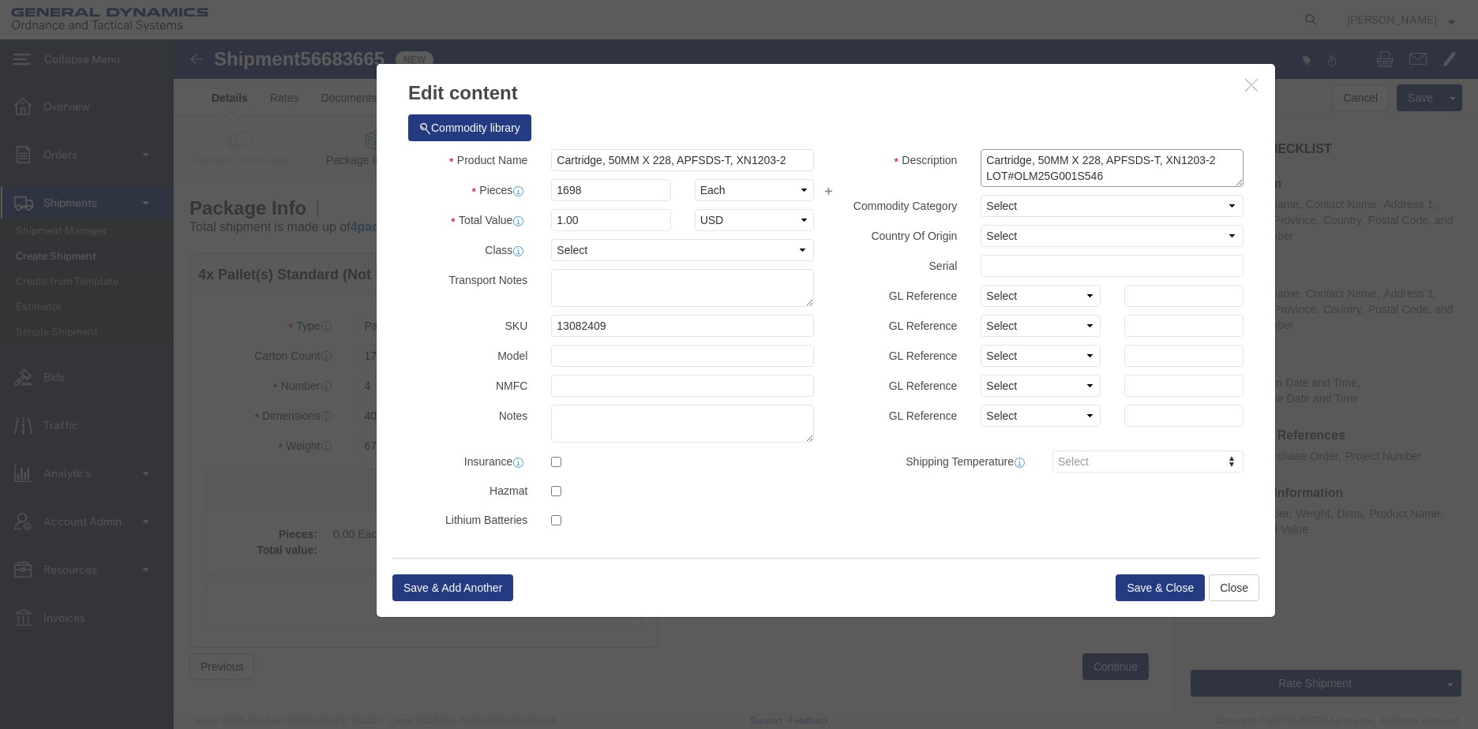
scroll to position [13, 0]
type textarea "Cartridge, 50MM X 228, APFSDS-T, XN1203-2 LOT#OLM25G001S546"
click button "Save & Close"
